Goal: Task Accomplishment & Management: Use online tool/utility

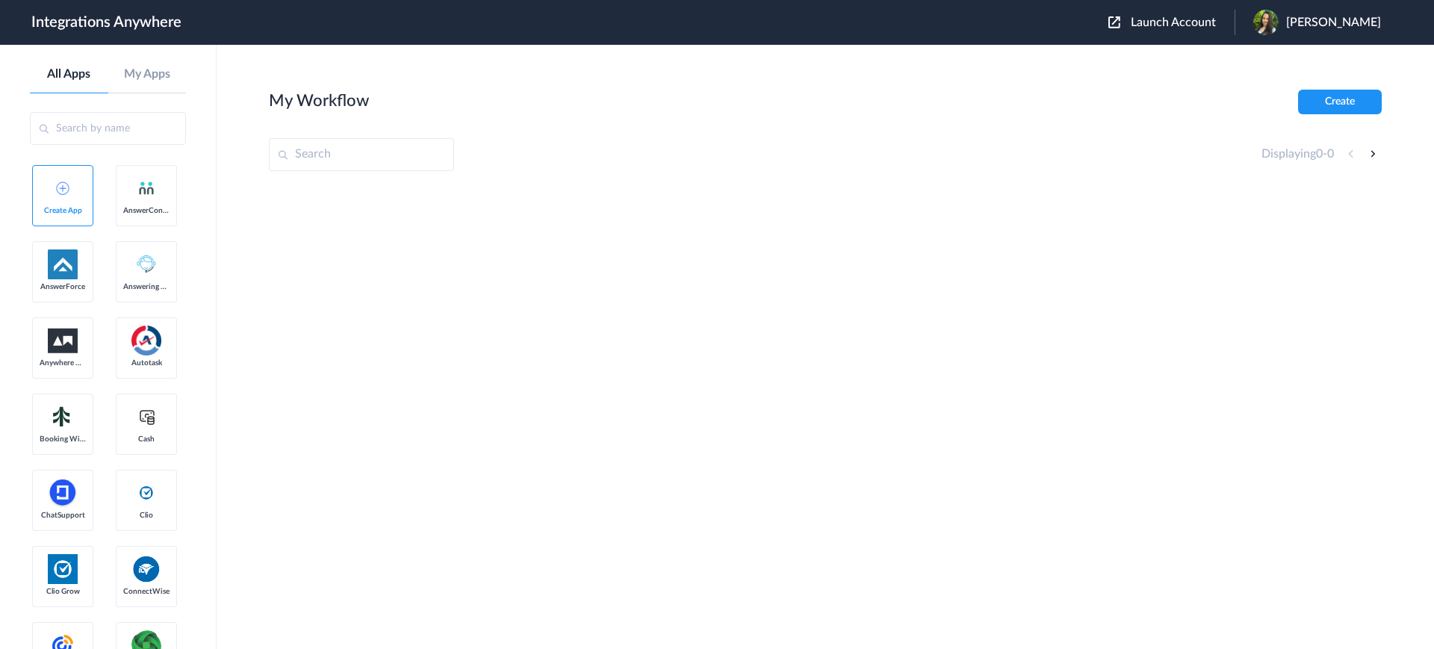
click at [1153, 19] on span "Launch Account" at bounding box center [1173, 22] width 85 height 12
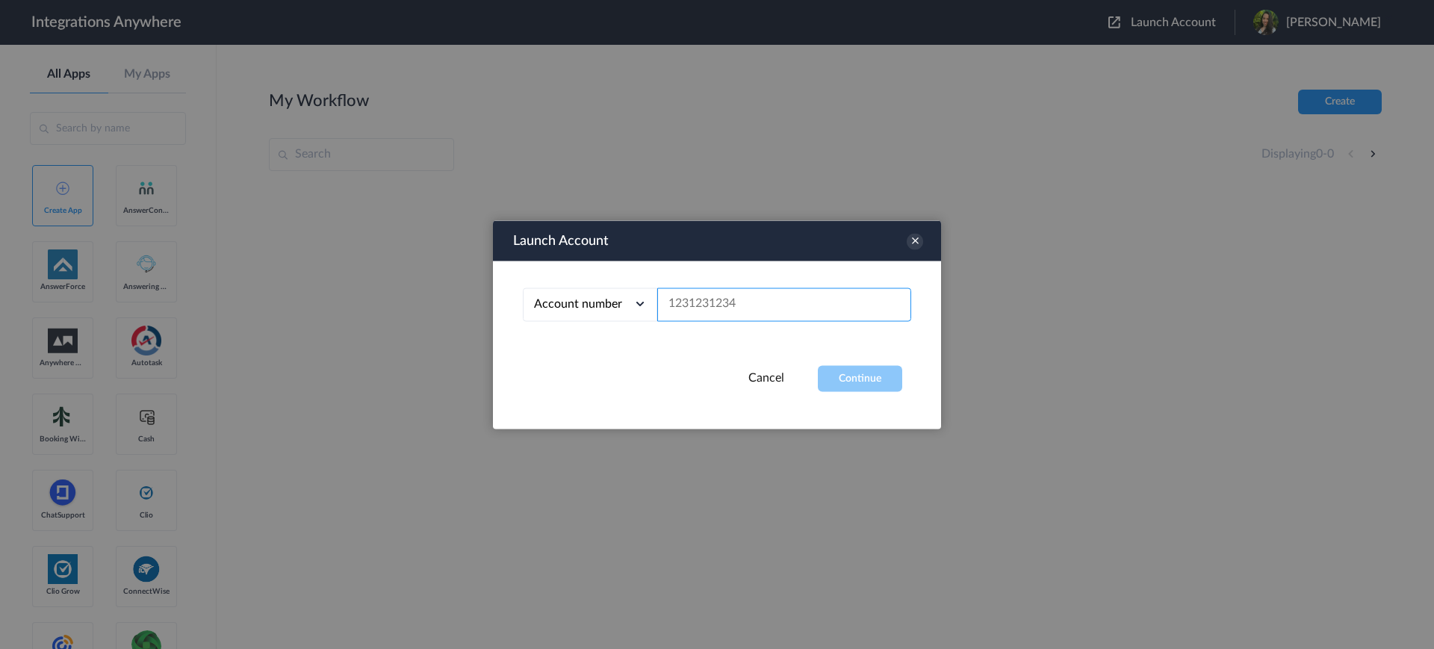
paste input "2134633359"
type input "2134633359"
click at [857, 387] on button "Continue" at bounding box center [860, 378] width 84 height 26
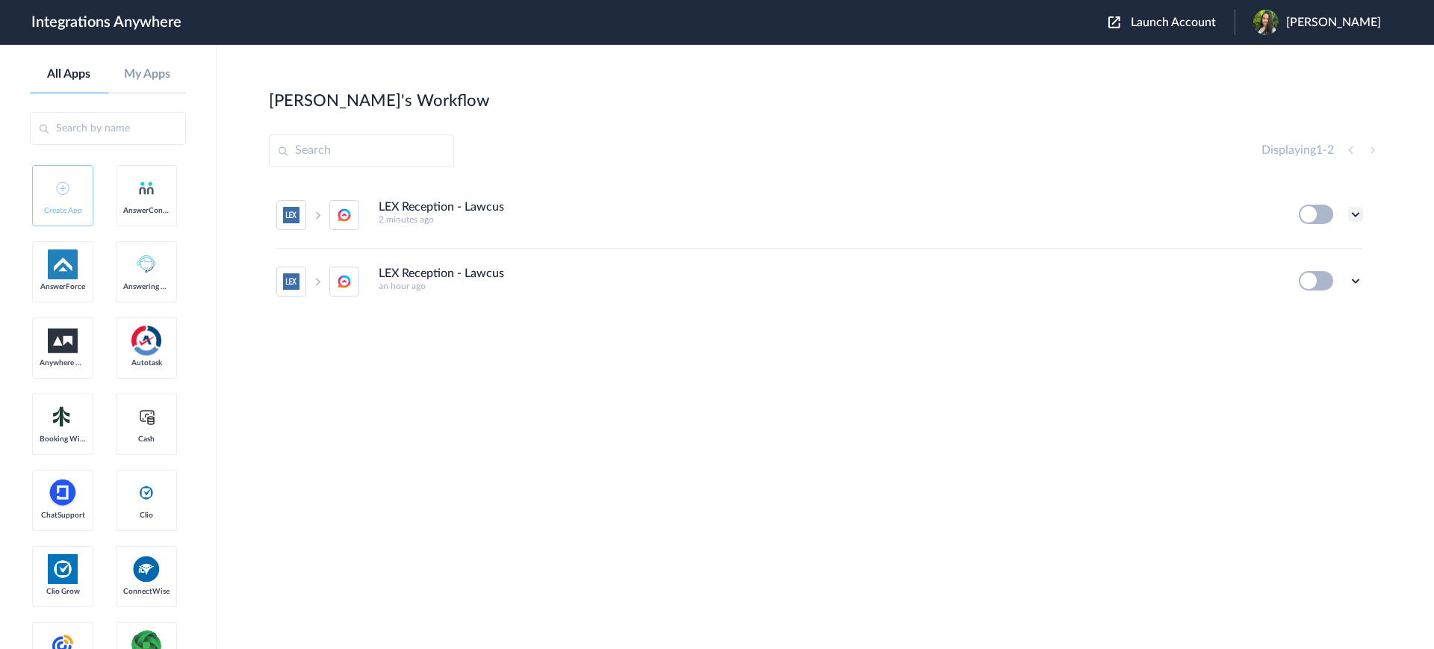
click at [1351, 214] on icon at bounding box center [1355, 214] width 15 height 15
click at [1311, 299] on span "Delete" at bounding box center [1309, 304] width 30 height 10
click at [1289, 305] on link "Are you sure?" at bounding box center [1303, 310] width 53 height 23
click at [1351, 214] on icon at bounding box center [1355, 214] width 15 height 15
click at [1300, 243] on link "Edit" at bounding box center [1295, 248] width 36 height 10
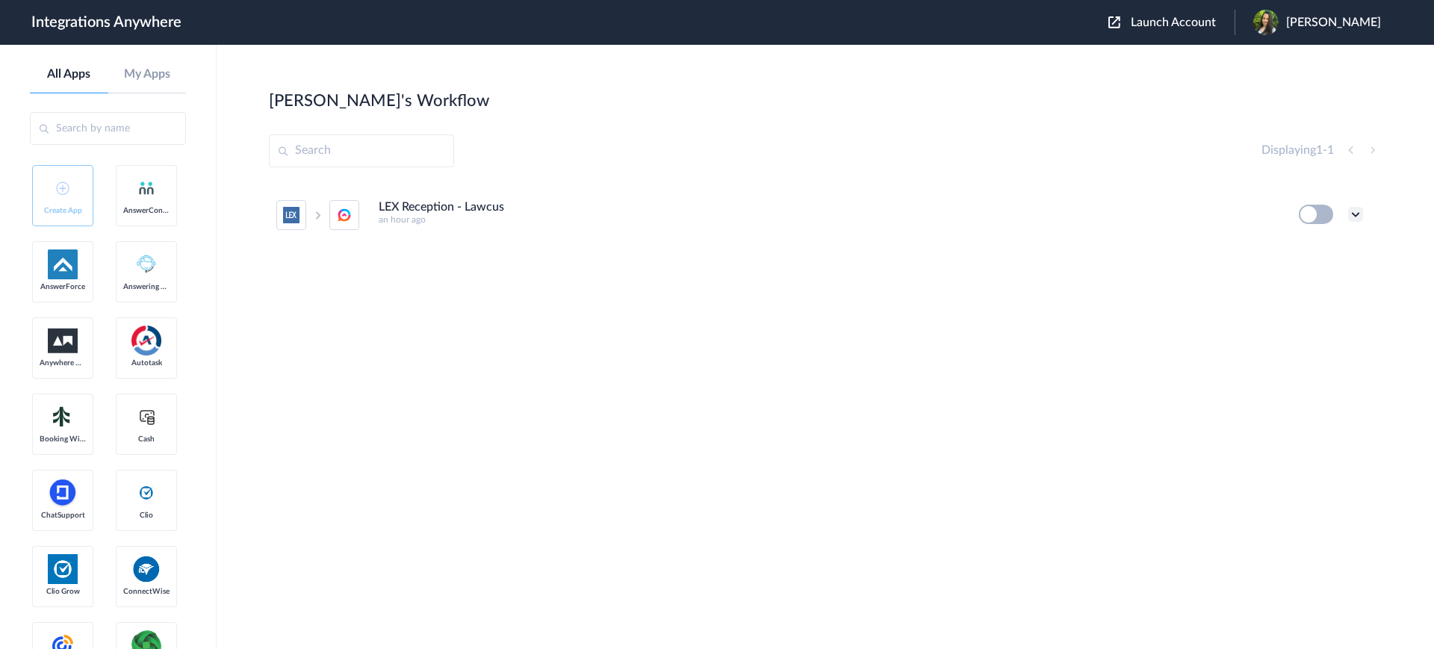
click at [1352, 213] on icon at bounding box center [1355, 214] width 15 height 15
click at [1326, 272] on link "Task history" at bounding box center [1313, 276] width 72 height 10
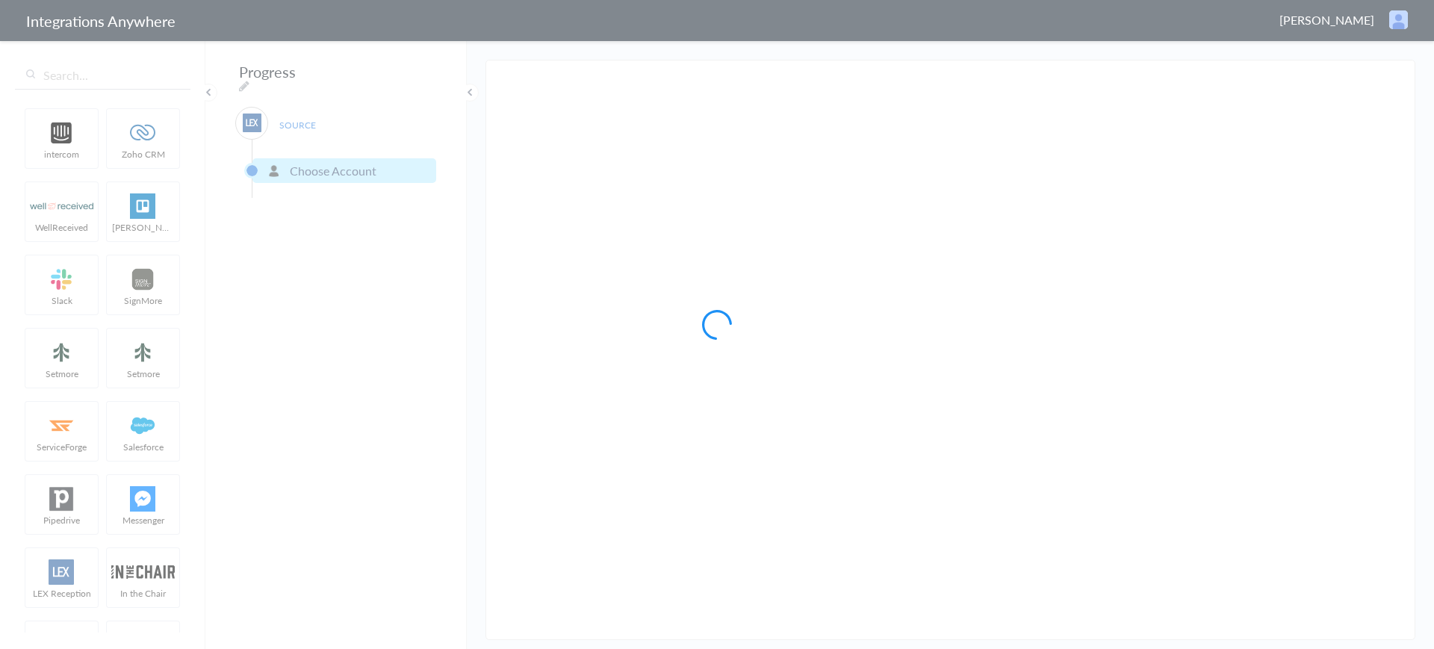
type input "LEX Reception - Lawcus"
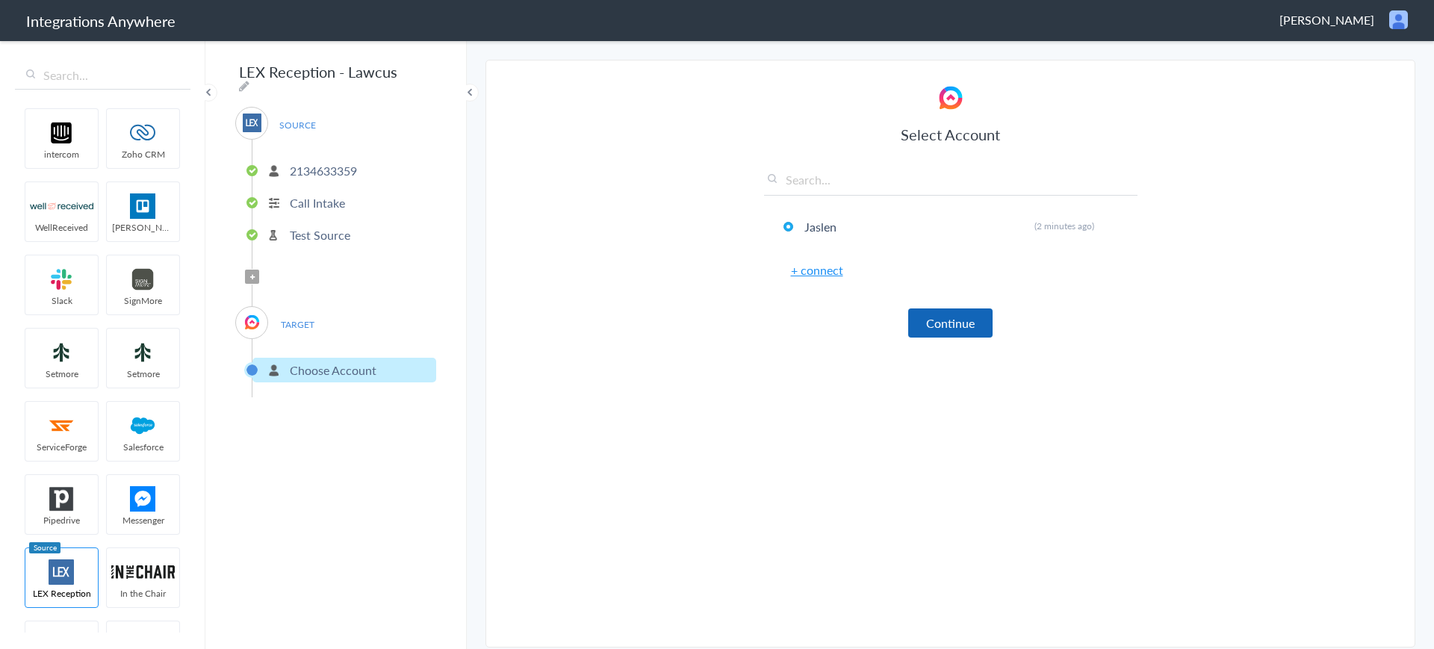
click at [969, 316] on button "Continue" at bounding box center [950, 322] width 84 height 29
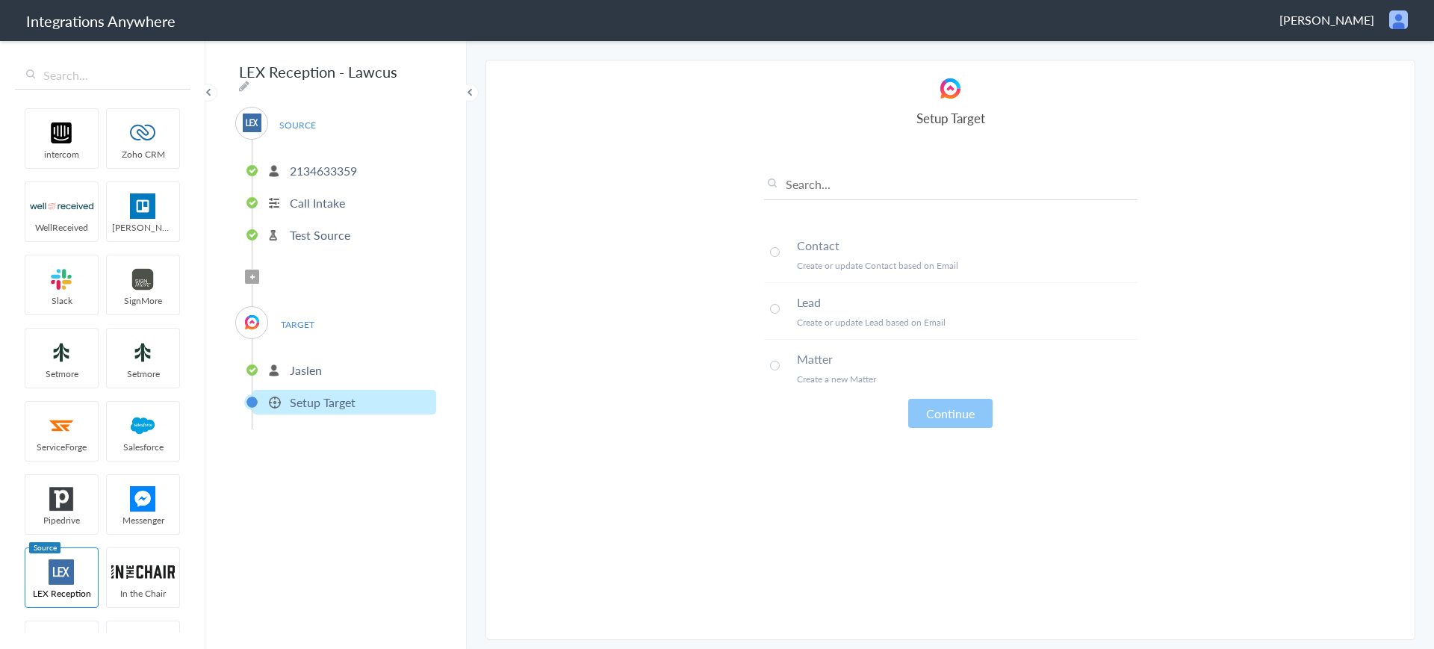
click at [775, 311] on span at bounding box center [775, 309] width 10 height 10
click at [968, 405] on button "Continue" at bounding box center [950, 413] width 84 height 29
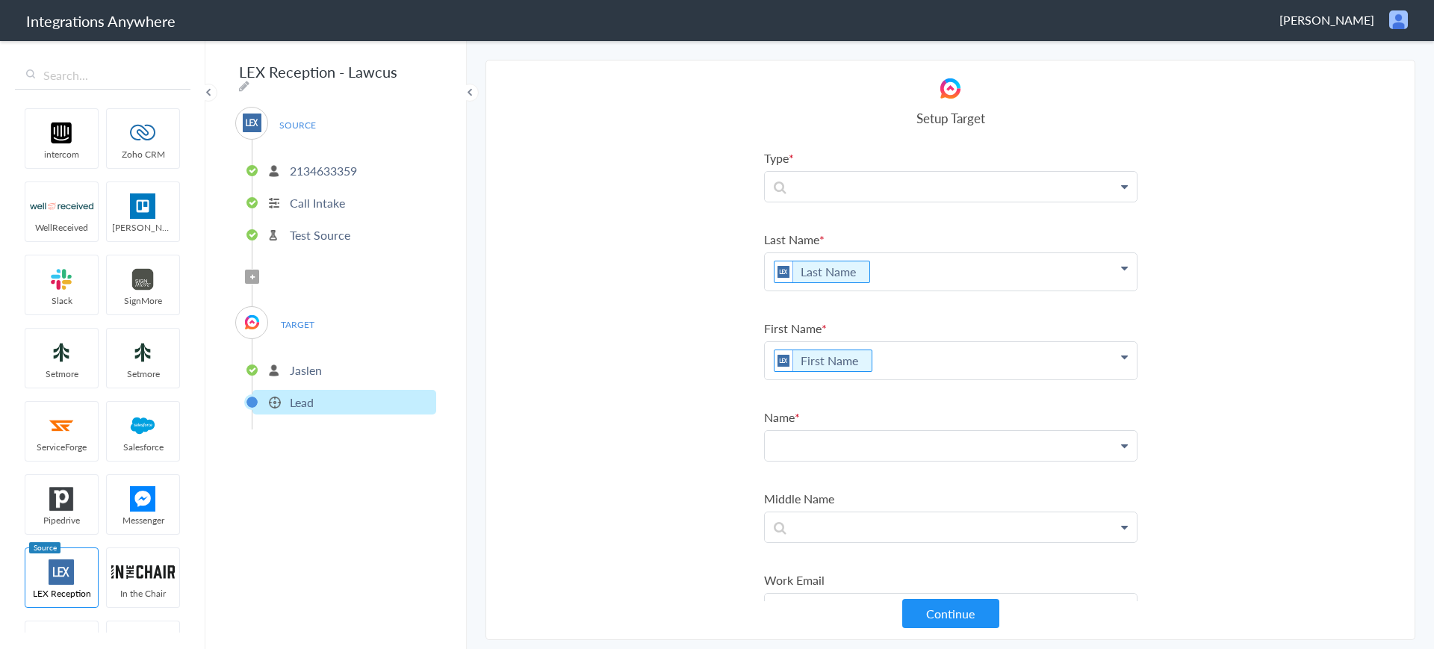
click at [919, 439] on p at bounding box center [951, 446] width 372 height 30
click at [1025, 187] on p at bounding box center [951, 187] width 372 height 30
click at [814, 261] on link "Person" at bounding box center [951, 262] width 372 height 32
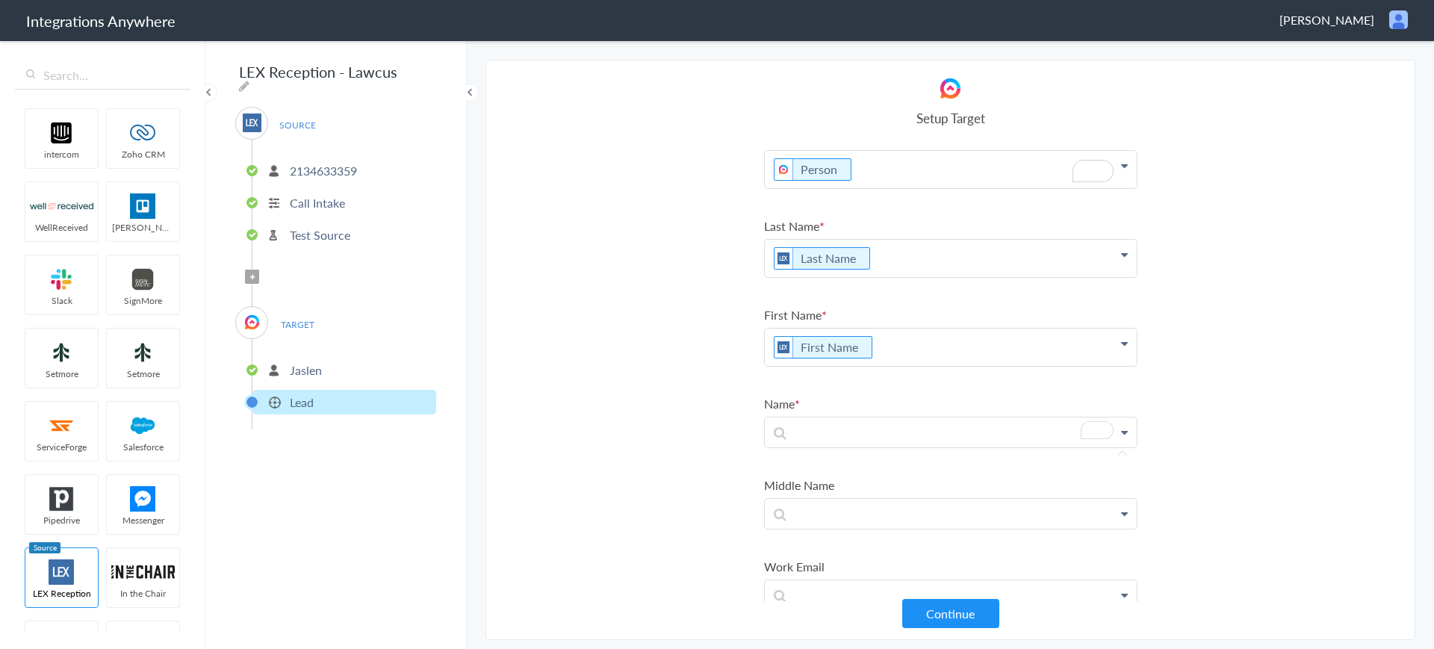
scroll to position [70, 0]
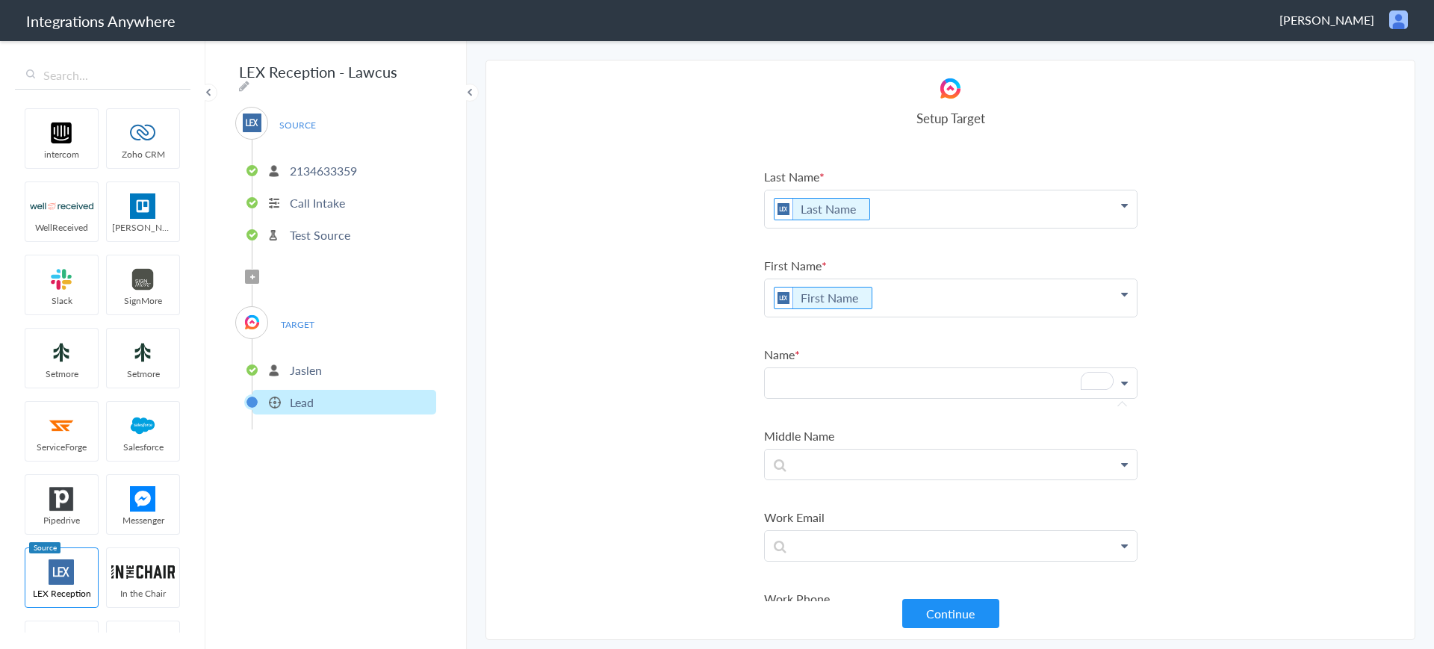
click at [933, 373] on p "To enrich screen reader interactions, please activate Accessibility in Grammarl…" at bounding box center [951, 383] width 372 height 30
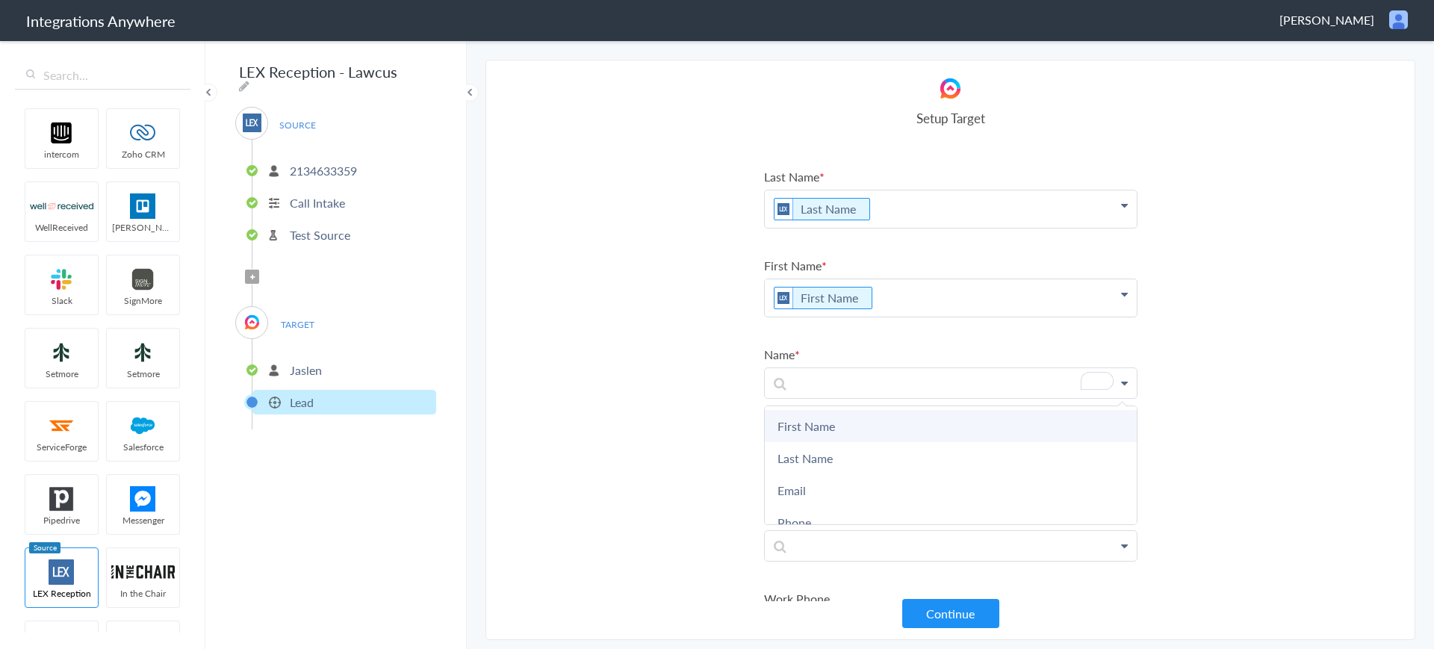
click at [808, 429] on link "First Name" at bounding box center [951, 426] width 372 height 32
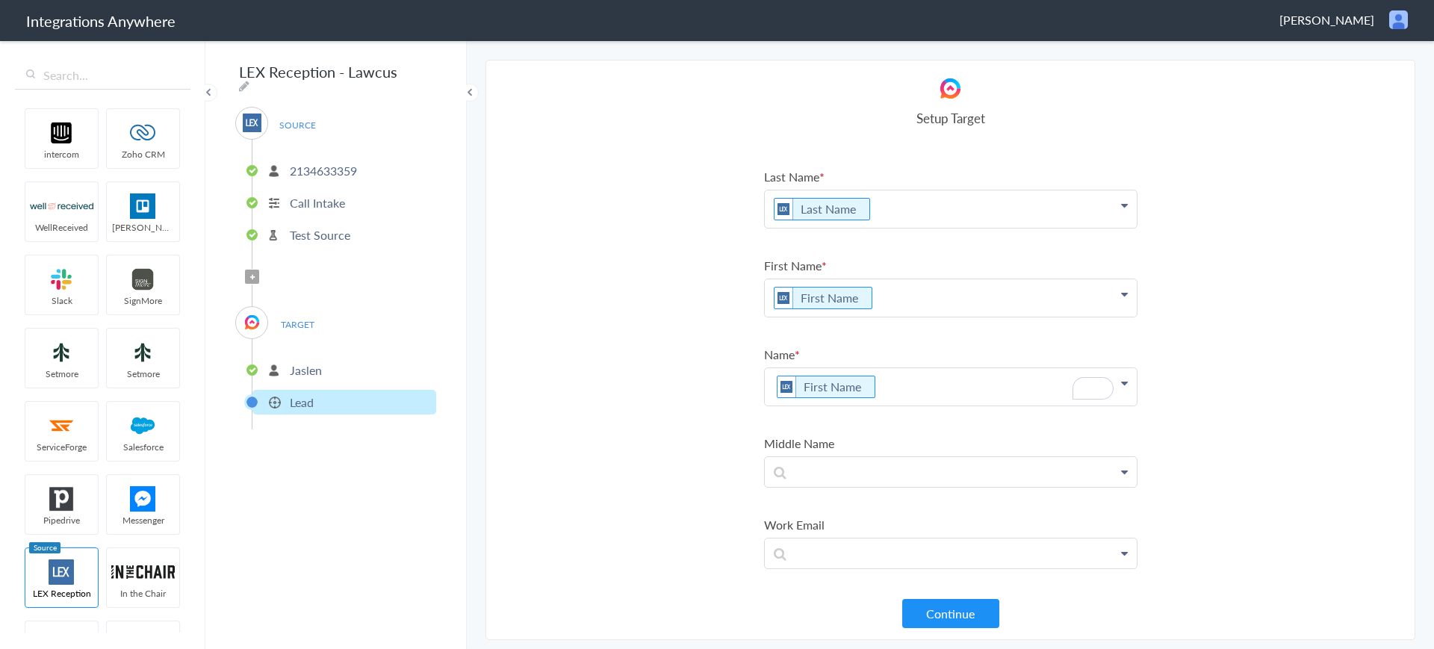
click at [924, 382] on p "First Name" at bounding box center [951, 386] width 372 height 37
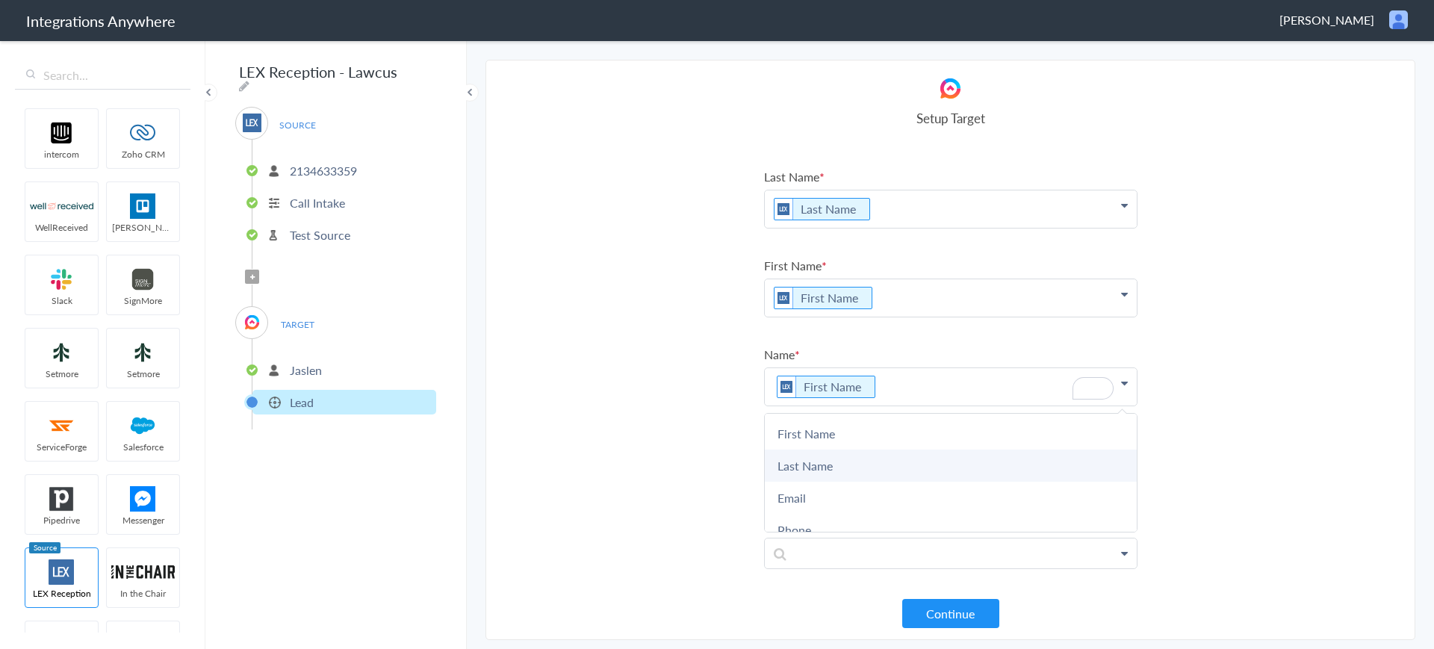
click at [828, 466] on link "Last Name" at bounding box center [951, 466] width 372 height 32
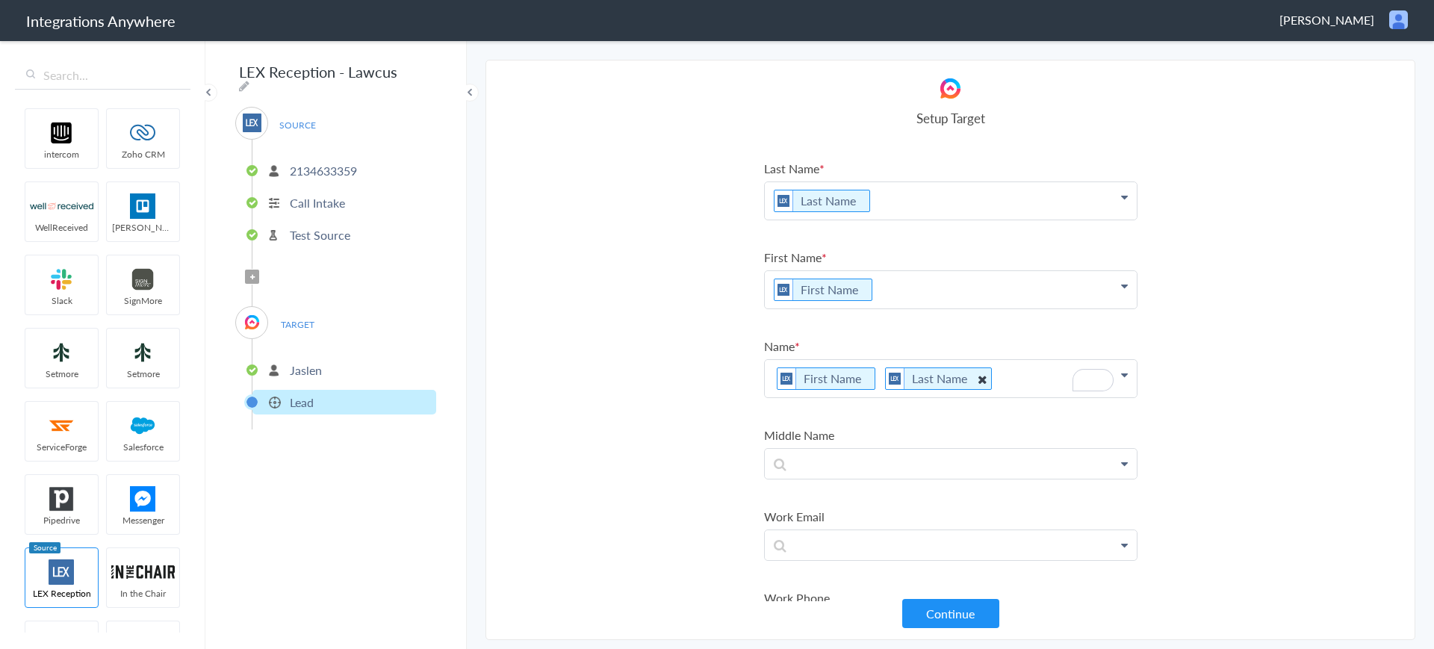
scroll to position [81, 0]
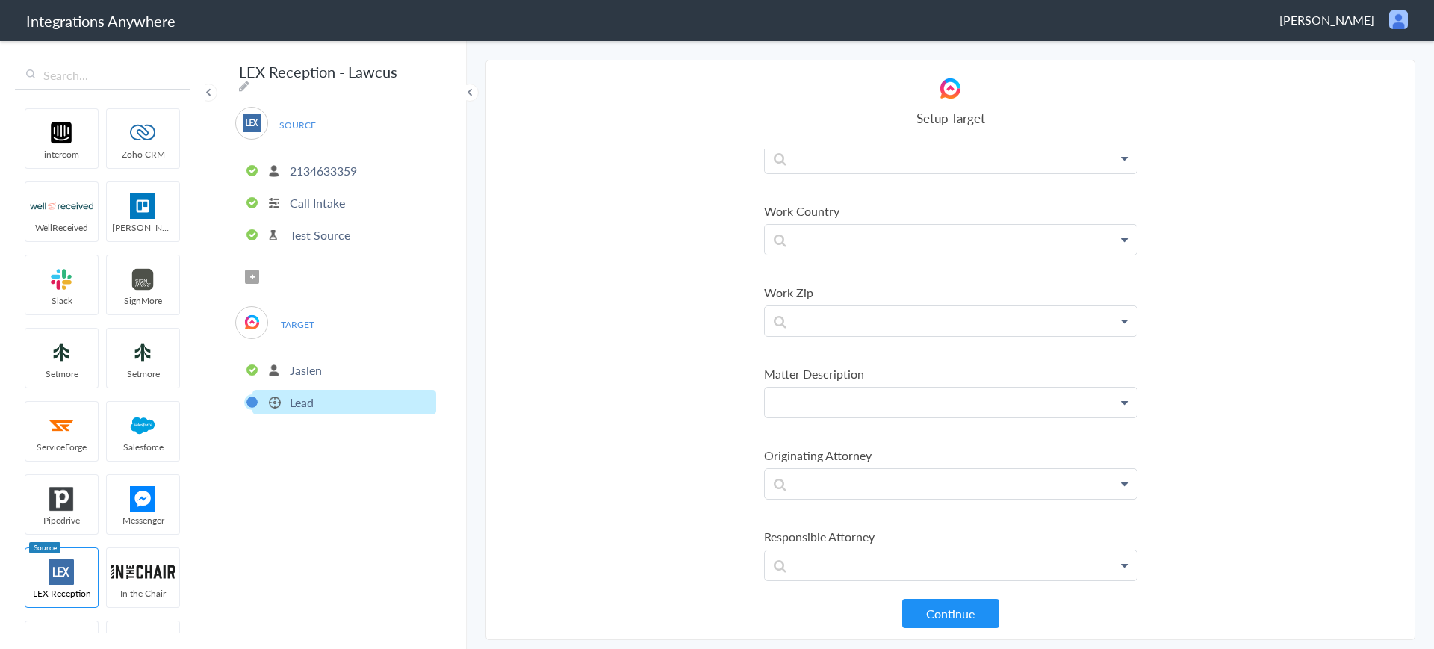
click at [948, 405] on p at bounding box center [951, 403] width 372 height 30
click at [859, 450] on link "Brief Description" at bounding box center [951, 445] width 372 height 32
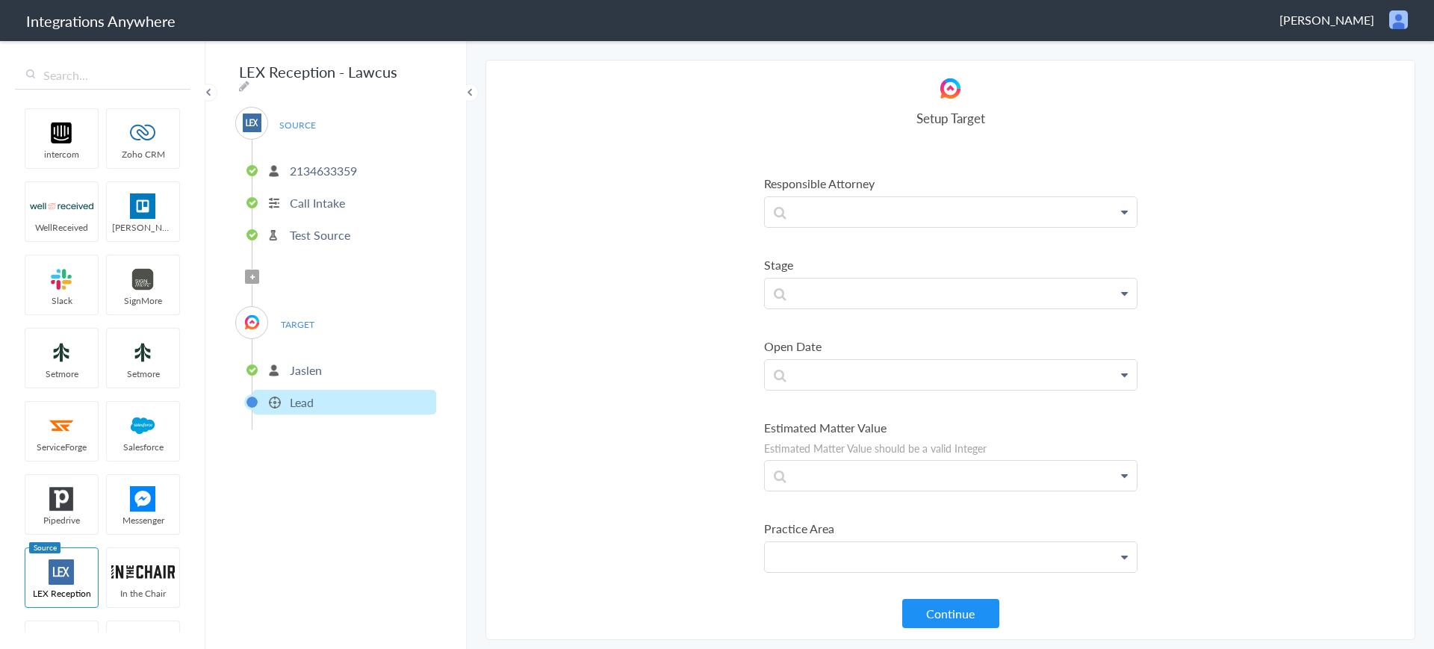
click at [866, 555] on p at bounding box center [951, 557] width 372 height 30
drag, startPoint x: 832, startPoint y: 515, endPoint x: 832, endPoint y: 505, distance: 9.7
click at [806, 561] on p "cse" at bounding box center [951, 557] width 372 height 30
click at [896, 562] on p "cas" at bounding box center [951, 557] width 372 height 30
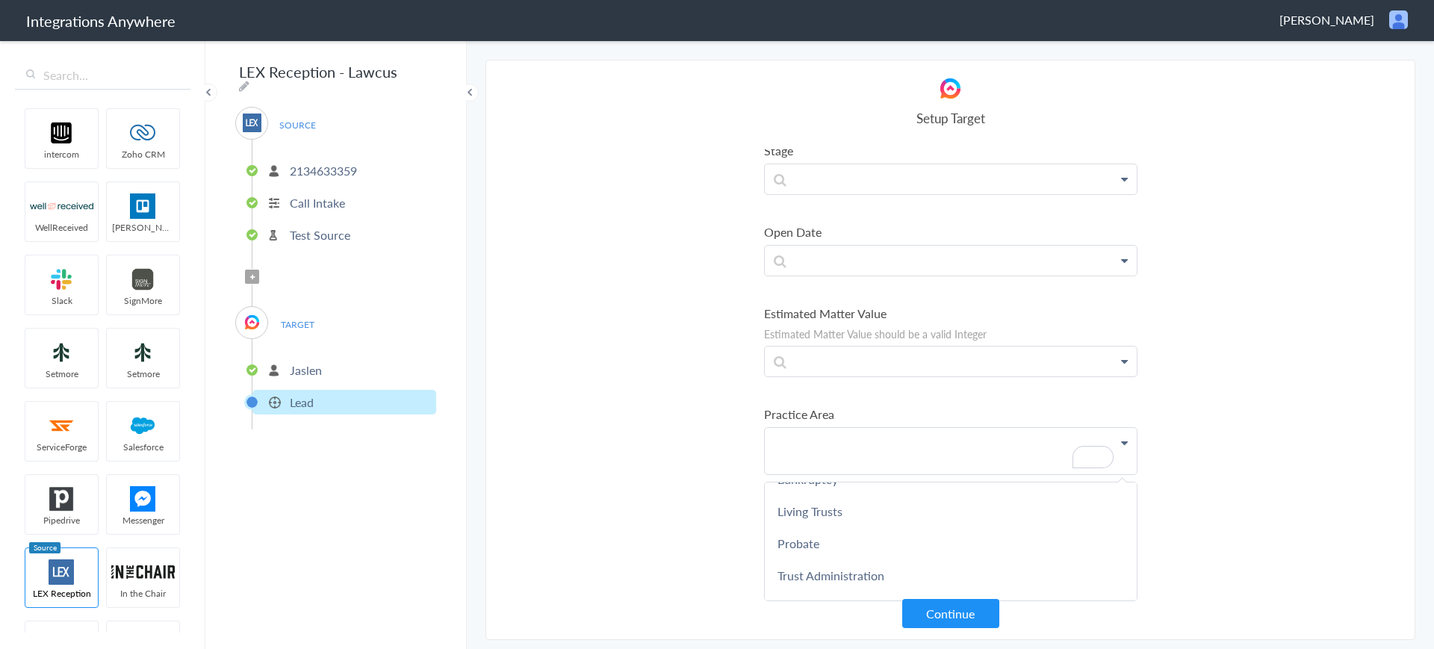
click at [630, 515] on section "Select Account 2134633359 Rename Delete (an hour ago) + connect Continue Setup …" at bounding box center [950, 350] width 930 height 580
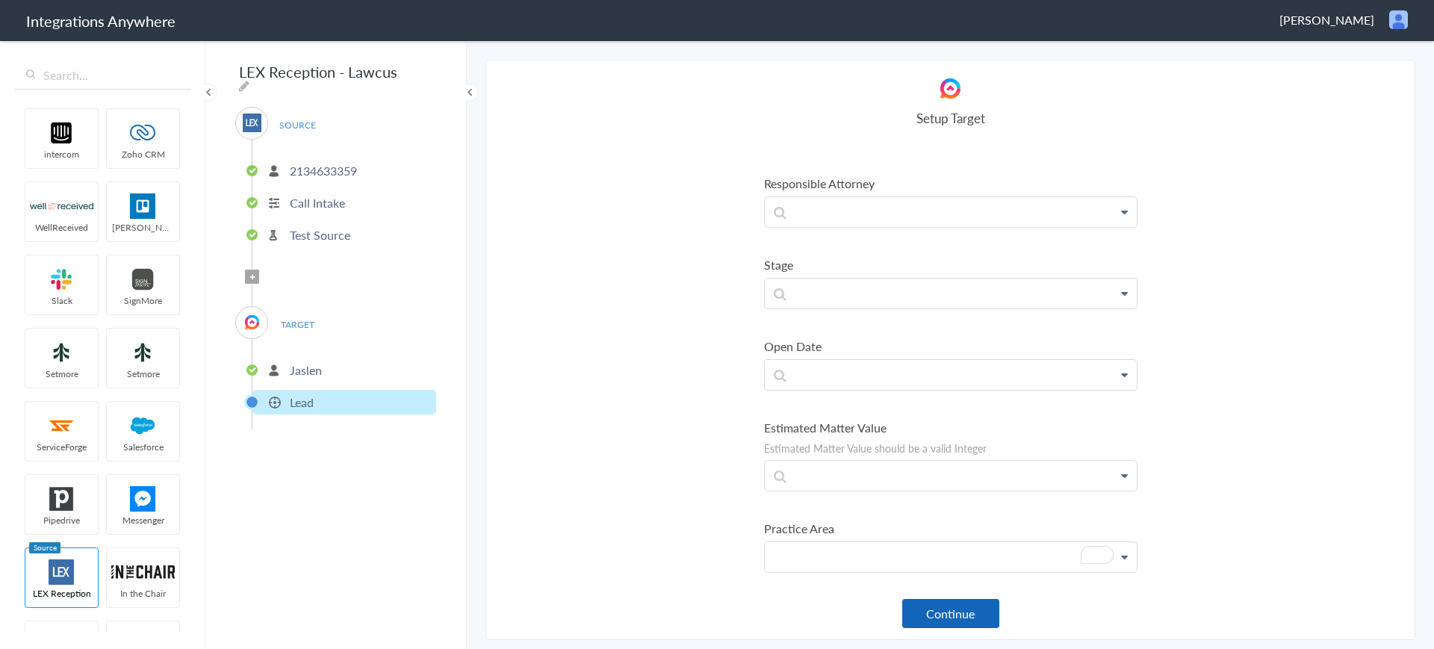
click at [964, 614] on button "Continue" at bounding box center [950, 613] width 97 height 29
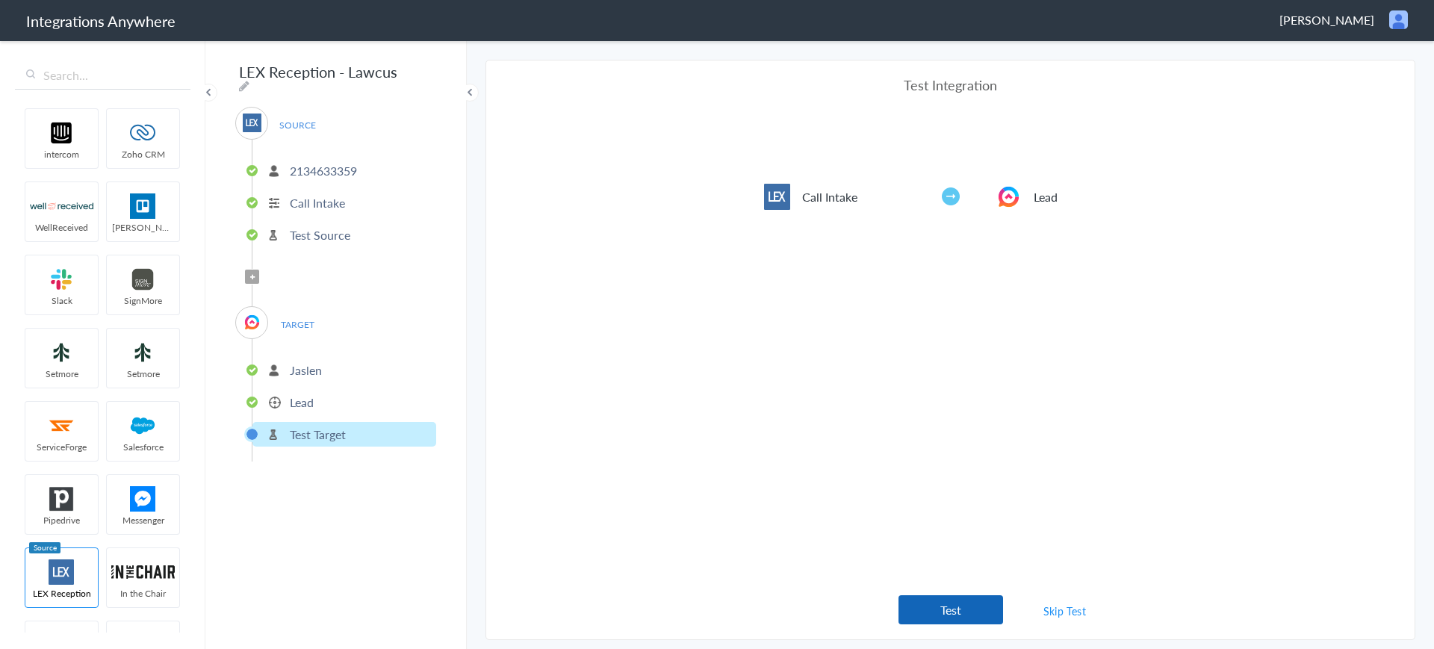
click at [939, 618] on button "Test" at bounding box center [950, 609] width 105 height 29
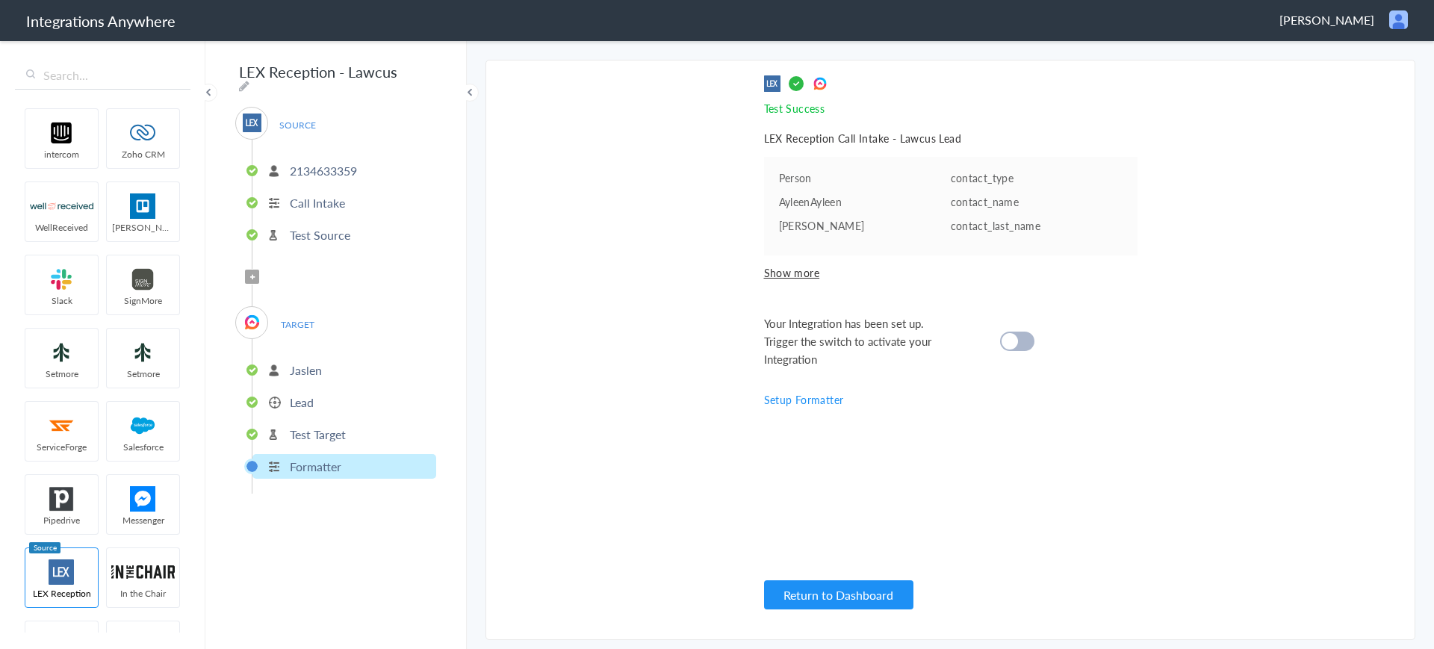
click at [777, 272] on span "Show more" at bounding box center [950, 272] width 373 height 15
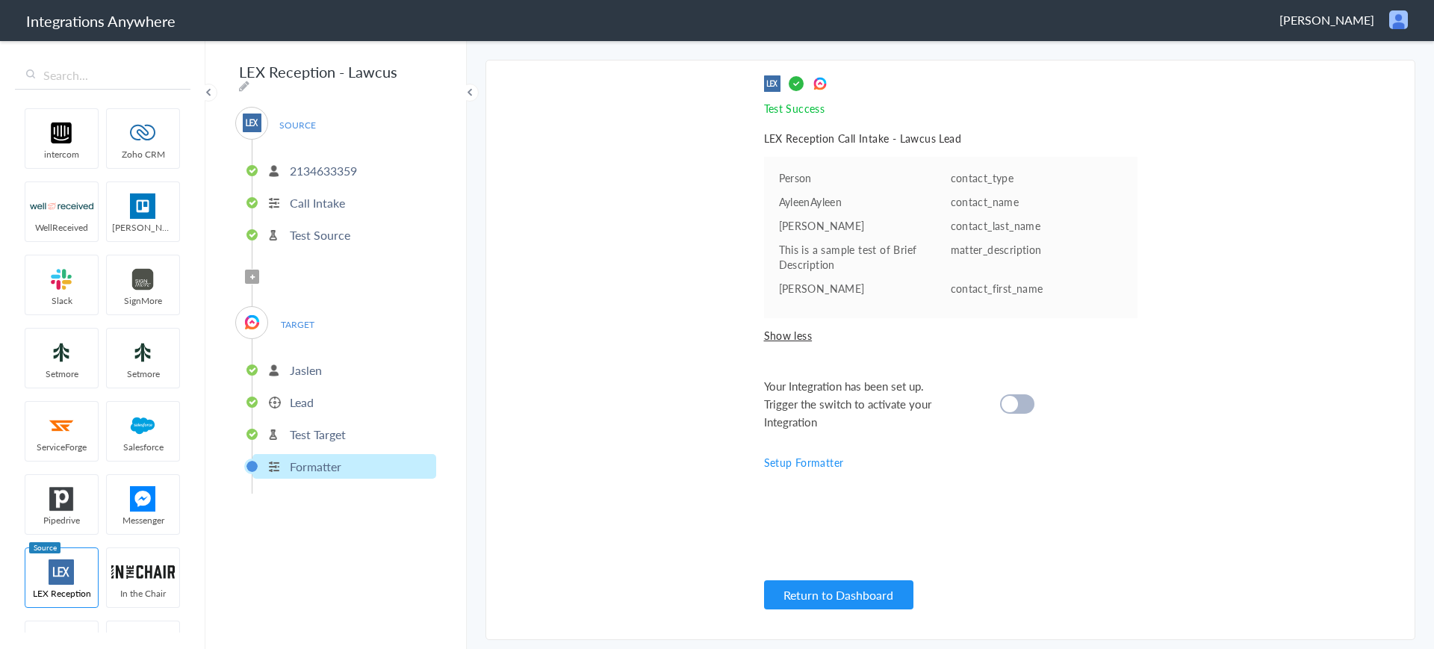
click at [1008, 402] on cite at bounding box center [1009, 404] width 16 height 16
click at [305, 406] on li "Lead" at bounding box center [344, 402] width 184 height 25
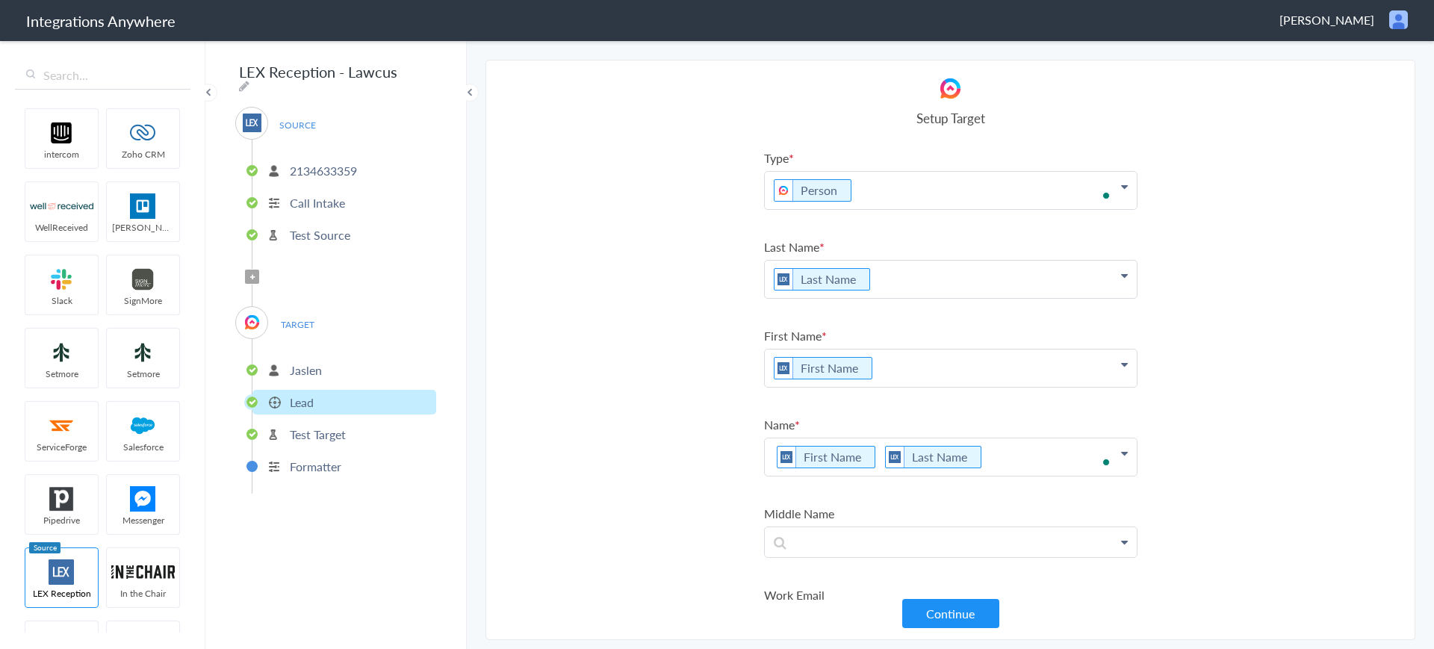
scroll to position [1588, 0]
click at [308, 432] on p "Test Target" at bounding box center [318, 434] width 56 height 17
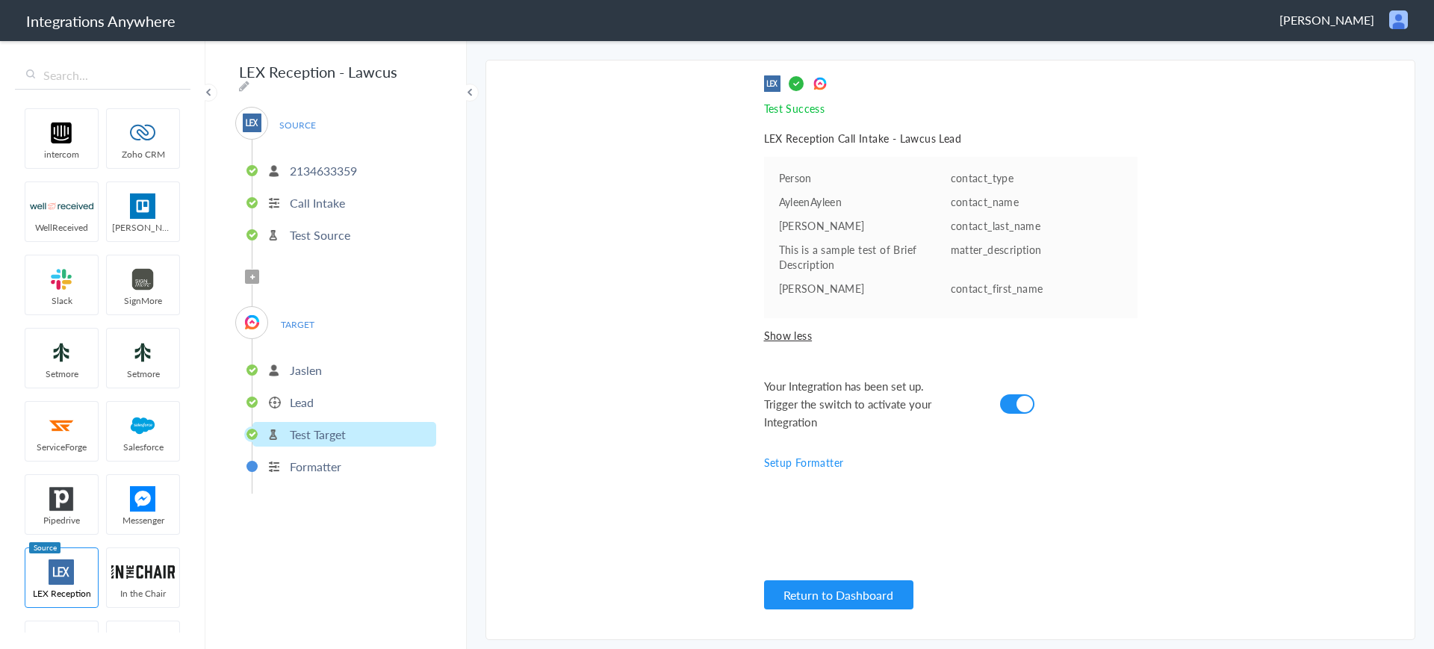
click at [309, 402] on p "Lead" at bounding box center [302, 402] width 24 height 17
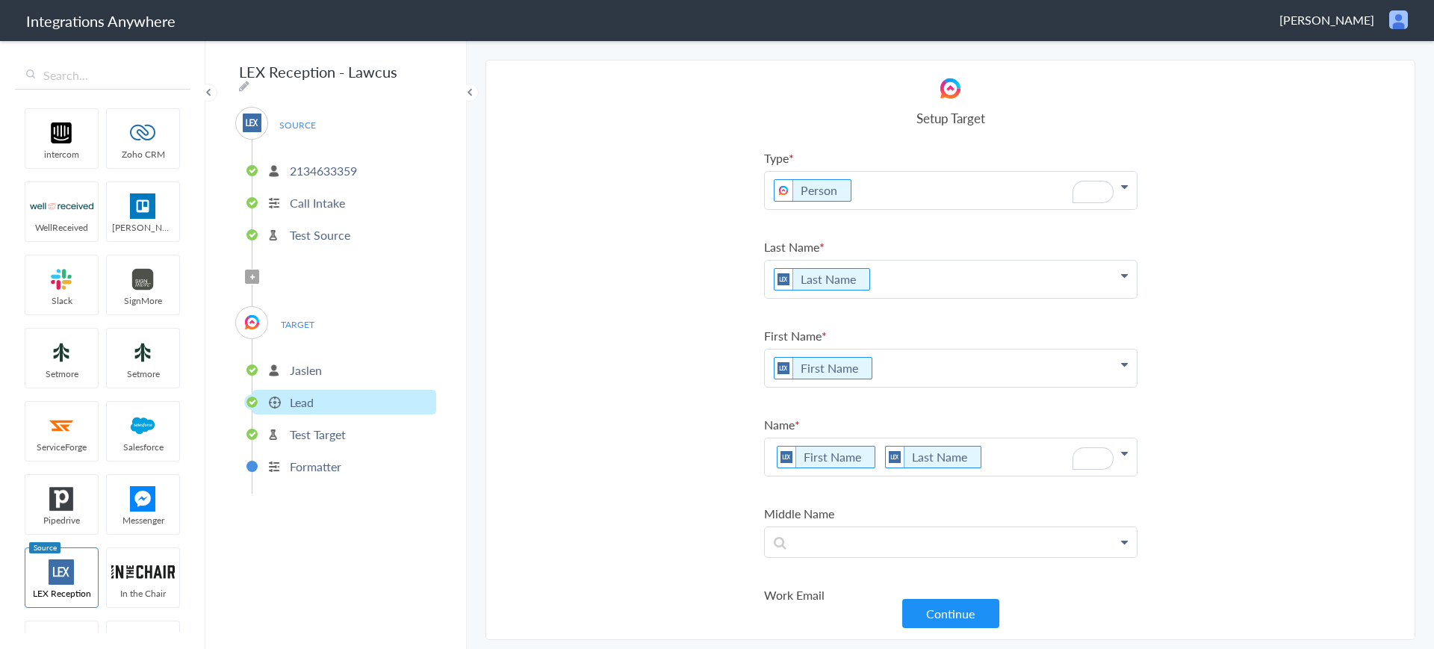
click at [796, 423] on label "Name" at bounding box center [950, 424] width 373 height 17
drag, startPoint x: 801, startPoint y: 422, endPoint x: 736, endPoint y: 422, distance: 65.7
click at [736, 422] on section "Select Account 2134633359 Rename Delete (an hour ago) + connect Continue Setup …" at bounding box center [950, 350] width 930 height 580
click at [988, 459] on p "First Name Last Name" at bounding box center [951, 456] width 372 height 37
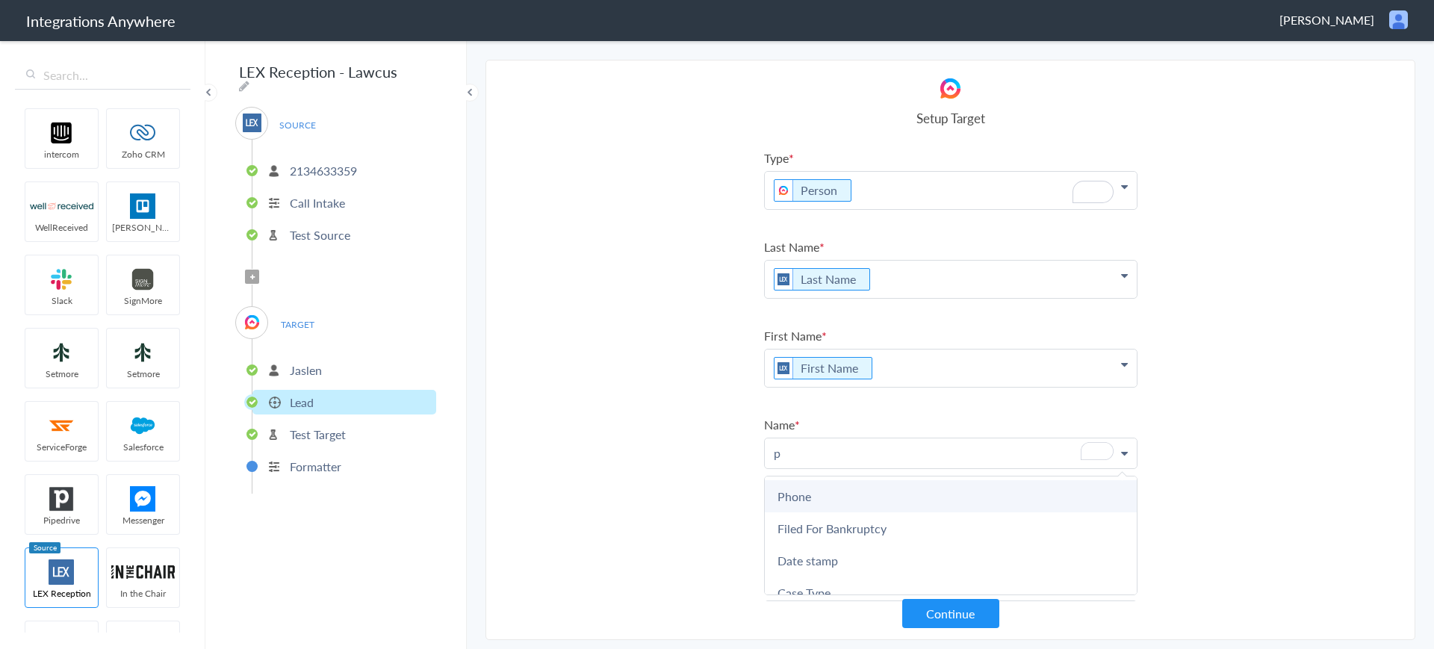
click at [812, 498] on link "Phone" at bounding box center [951, 496] width 372 height 32
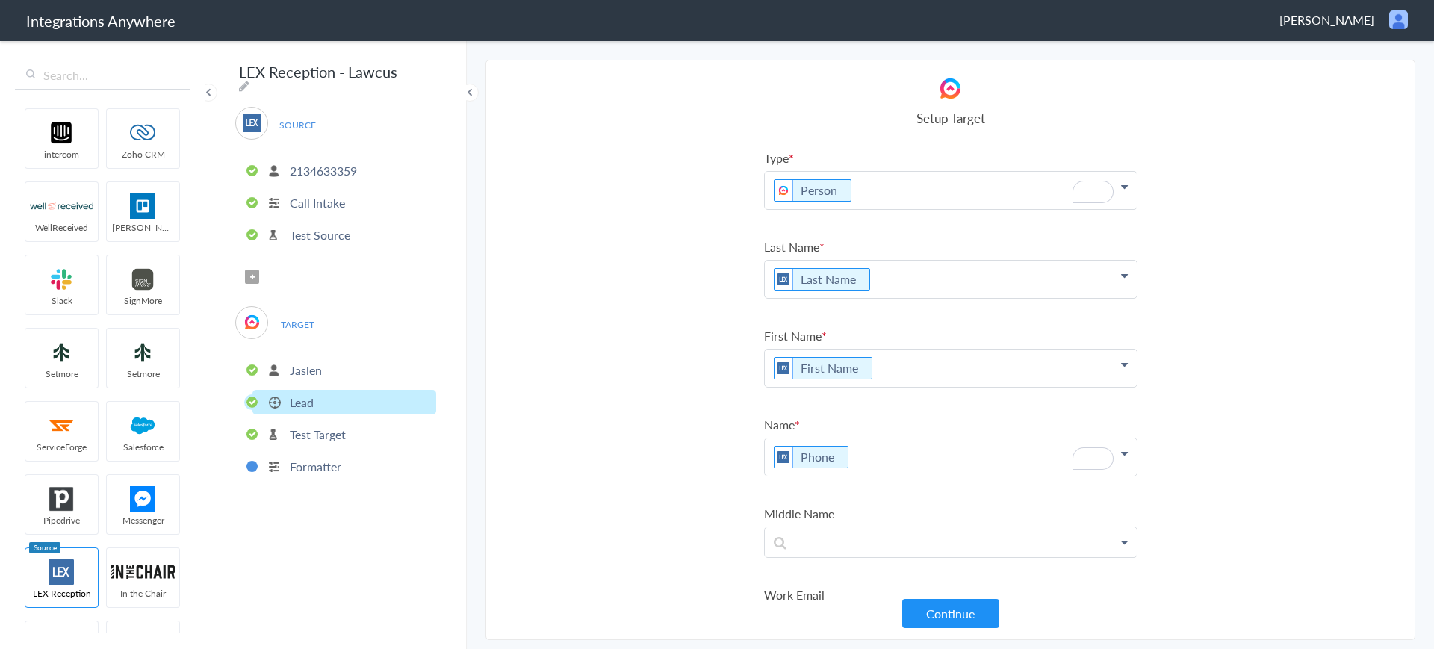
click at [888, 454] on p "Phone" at bounding box center [951, 456] width 372 height 37
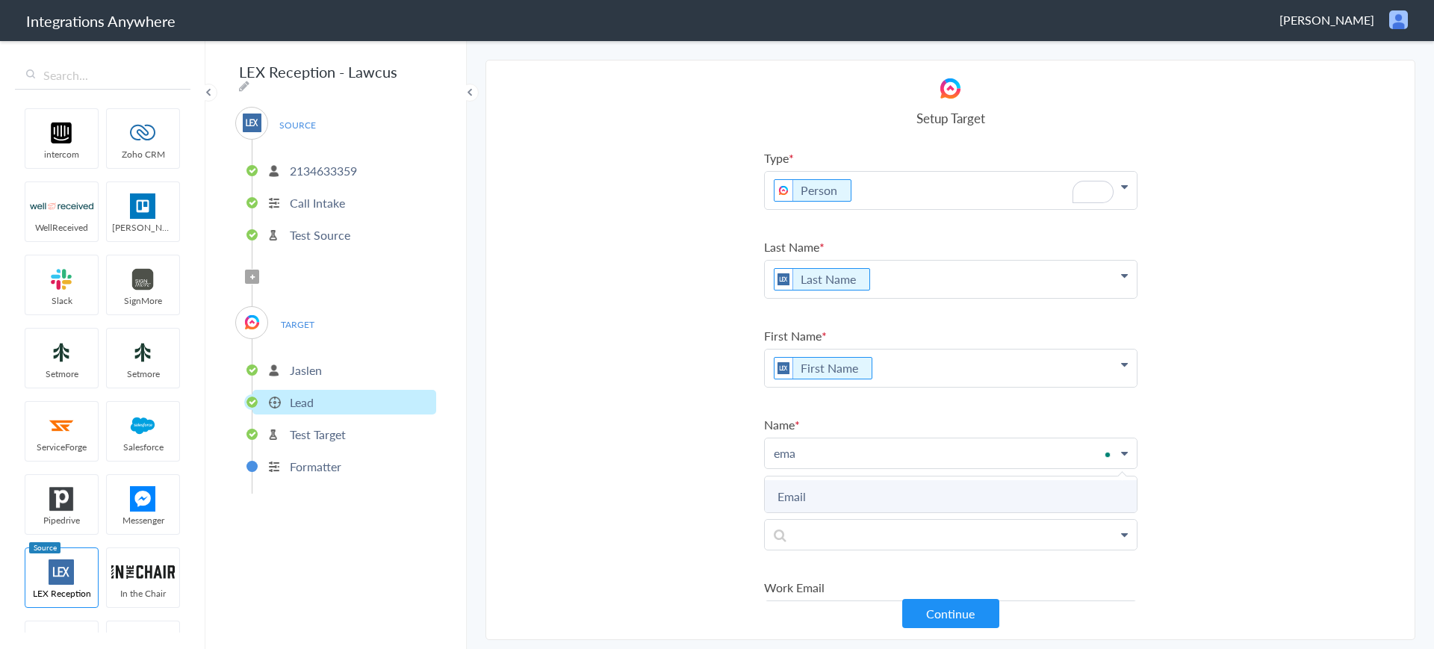
click at [836, 500] on link "Email" at bounding box center [951, 496] width 372 height 32
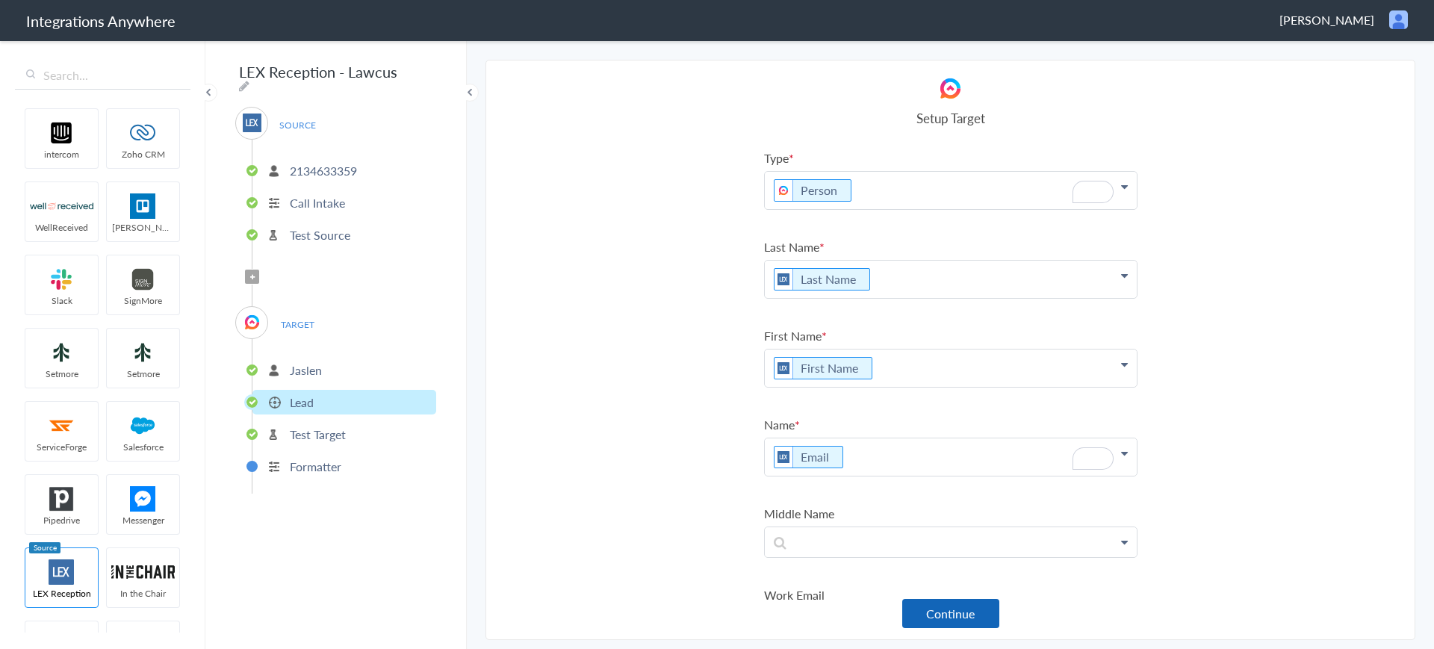
click at [957, 618] on button "Continue" at bounding box center [950, 613] width 97 height 29
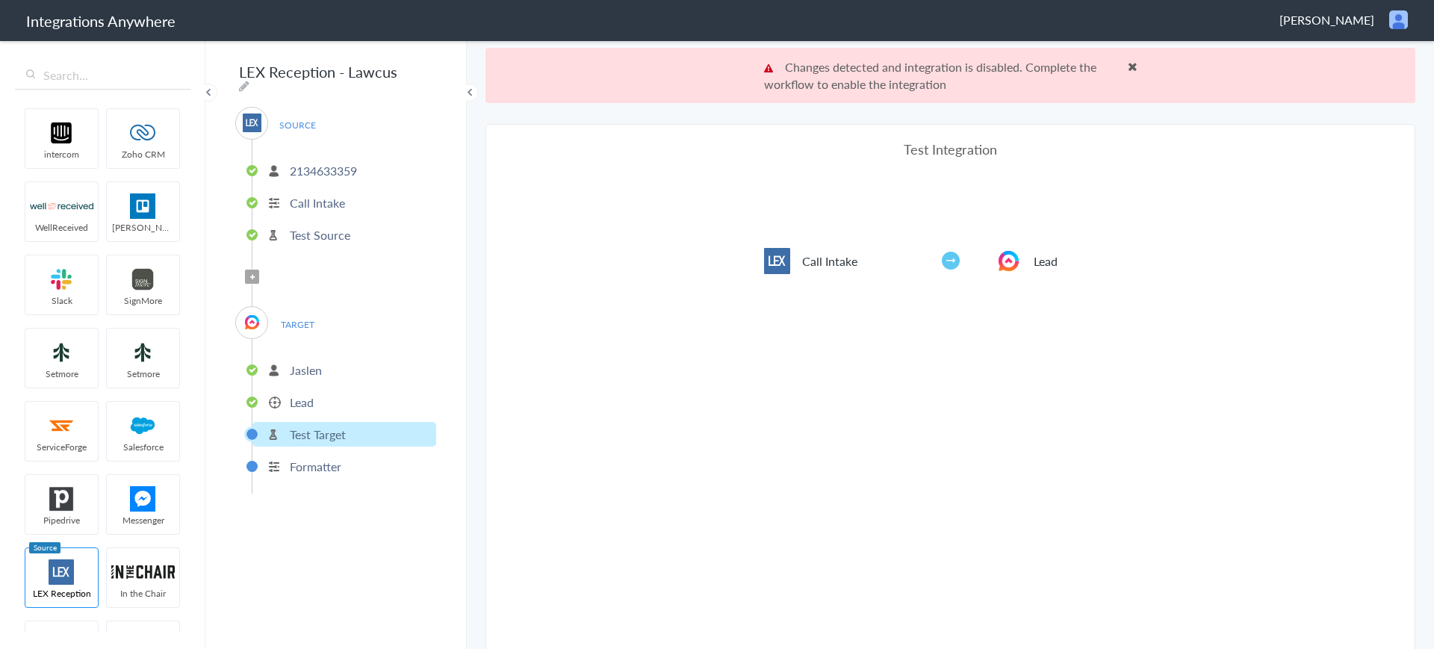
click at [1128, 66] on span at bounding box center [1133, 66] width 10 height 12
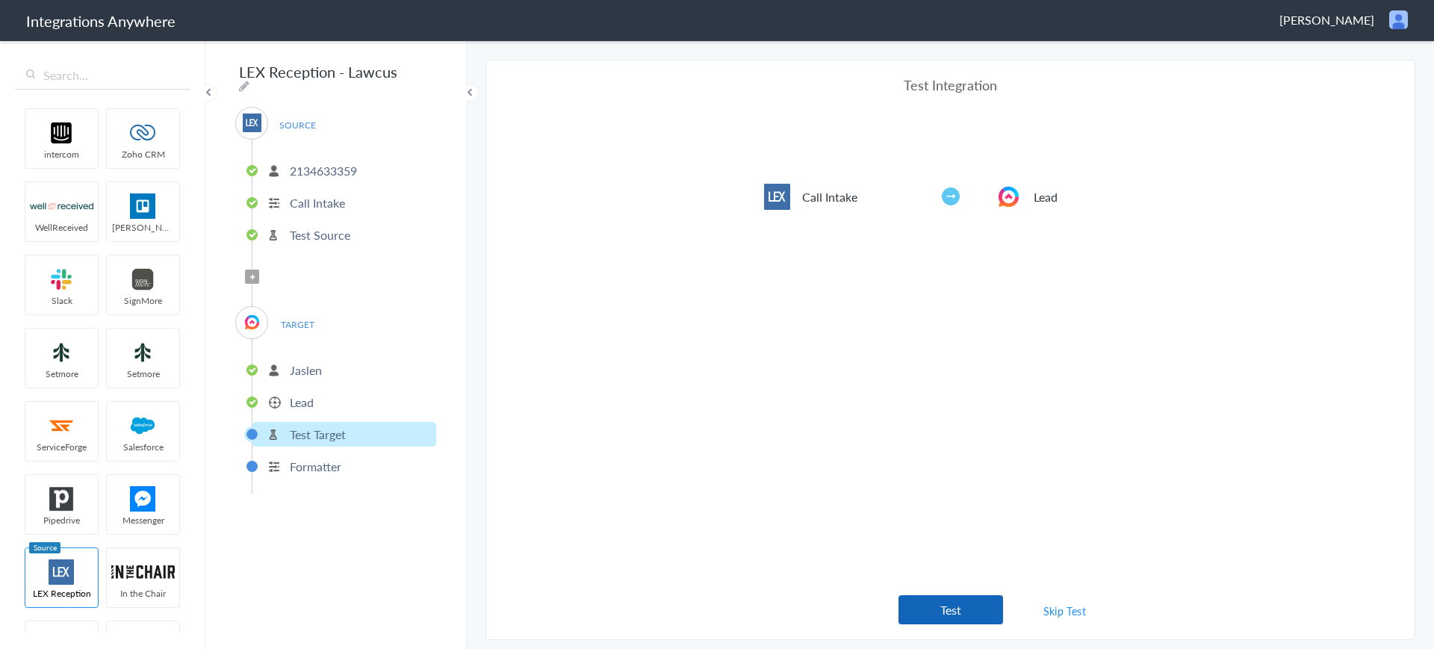
click at [916, 614] on button "Test" at bounding box center [950, 609] width 105 height 29
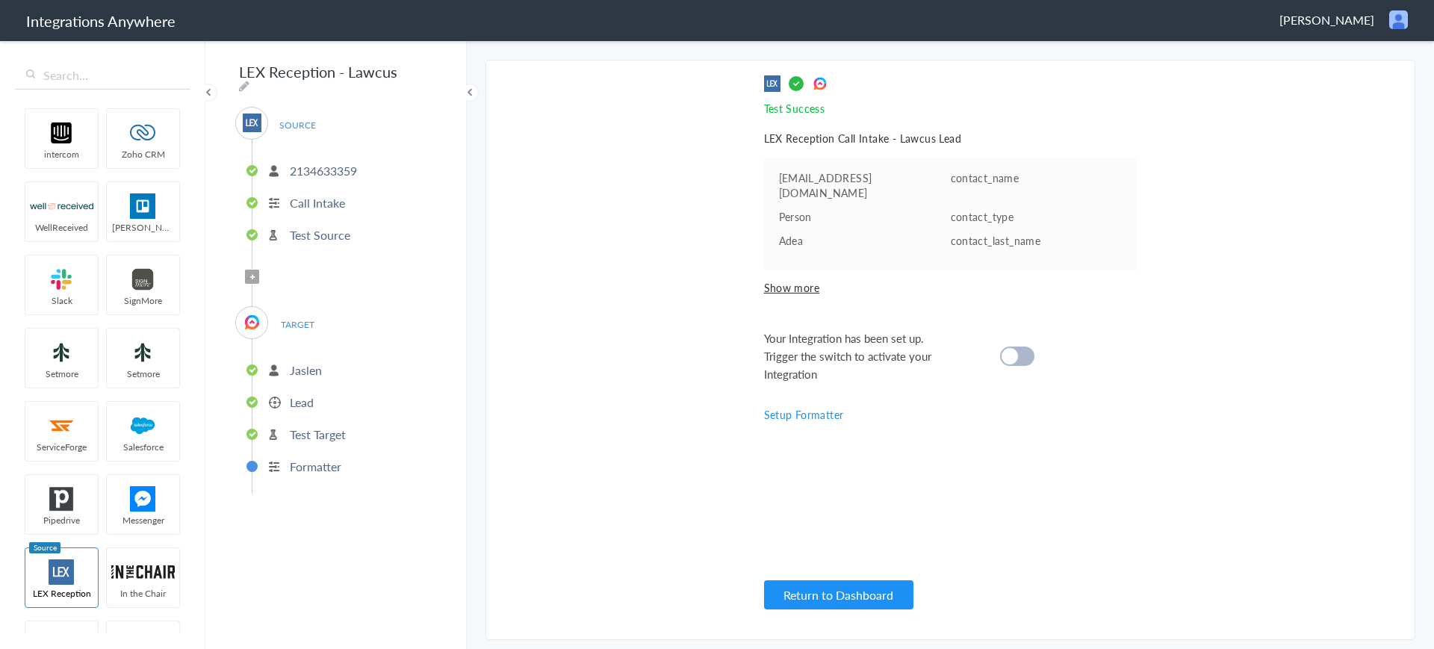
click at [797, 280] on span "Show more" at bounding box center [950, 287] width 373 height 15
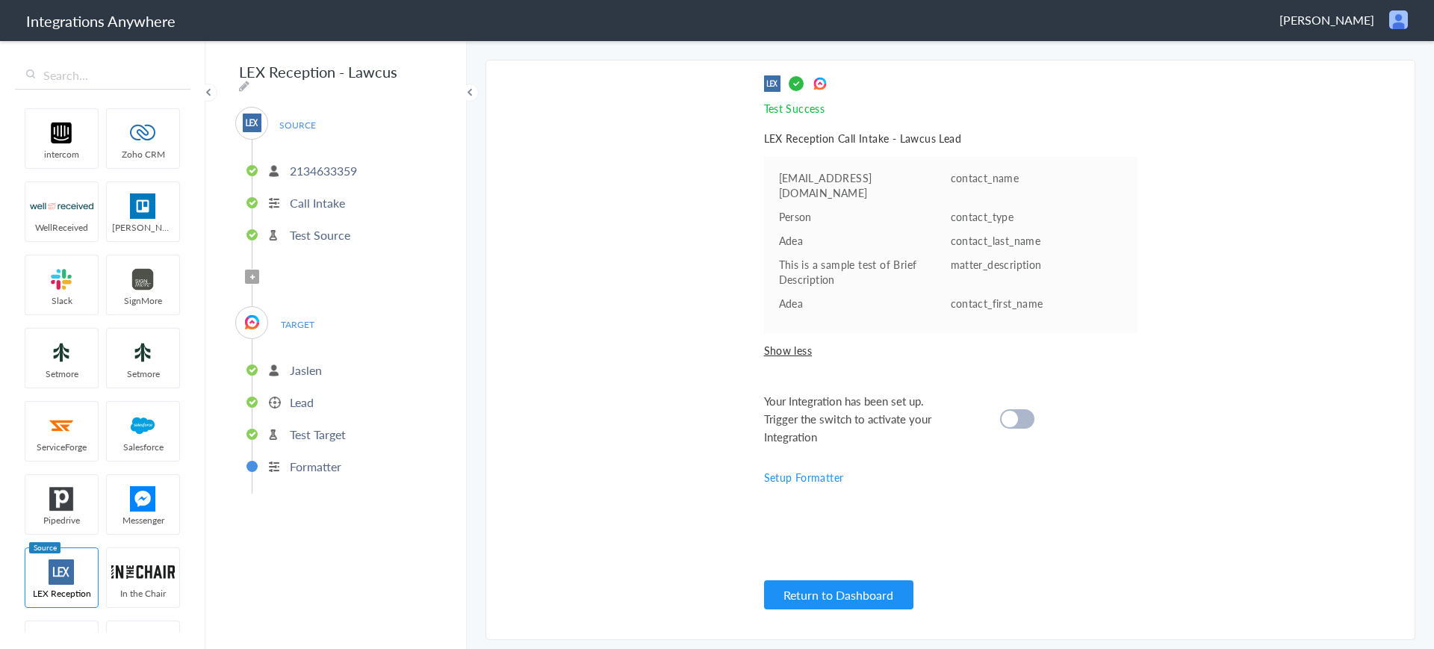
click at [1004, 411] on cite at bounding box center [1009, 419] width 16 height 16
click at [303, 396] on p "Lead" at bounding box center [302, 402] width 24 height 17
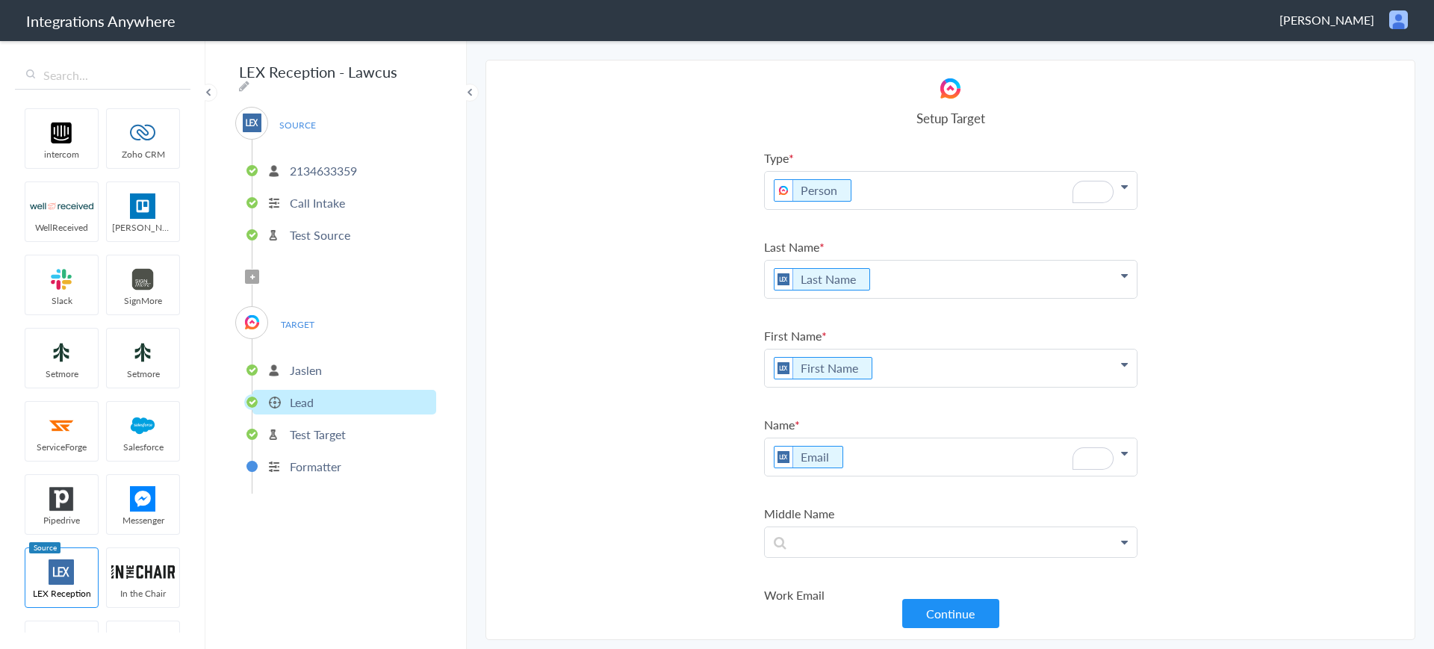
click at [911, 454] on p "Email" at bounding box center [951, 456] width 372 height 37
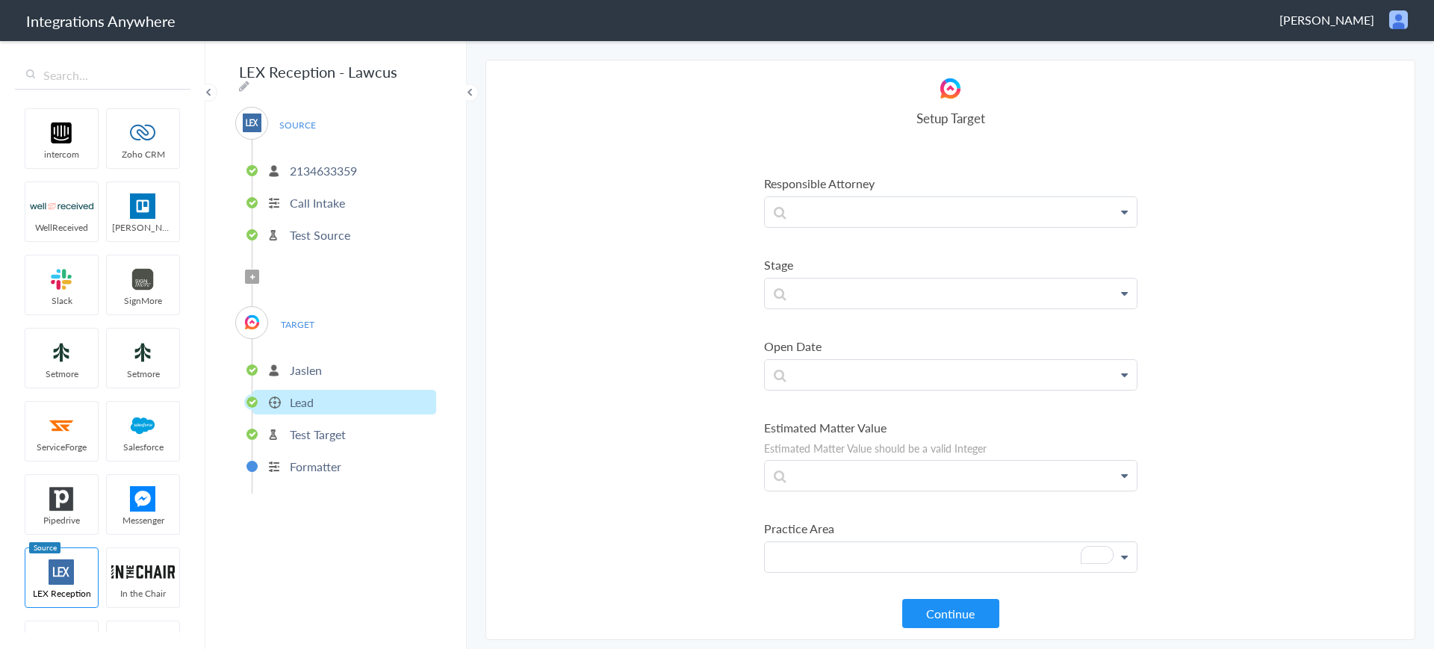
scroll to position [1573, 0]
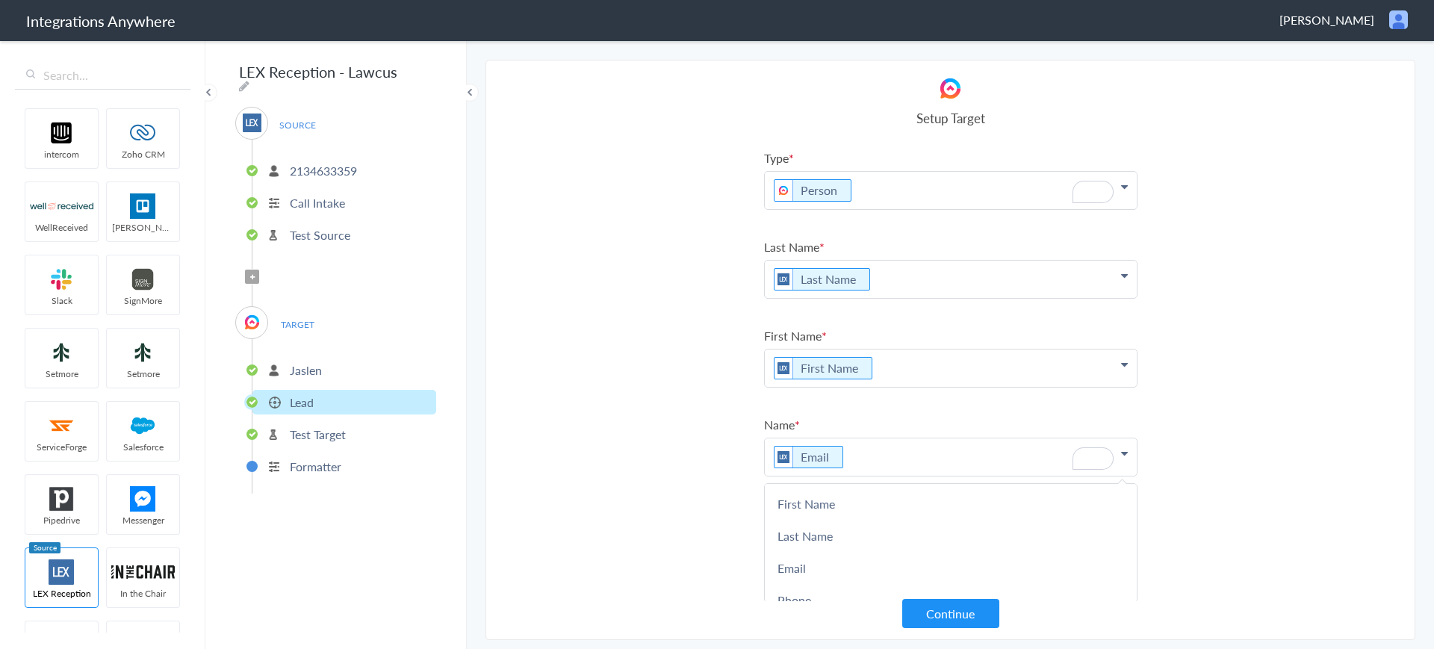
click at [871, 464] on p "Email" at bounding box center [951, 456] width 372 height 37
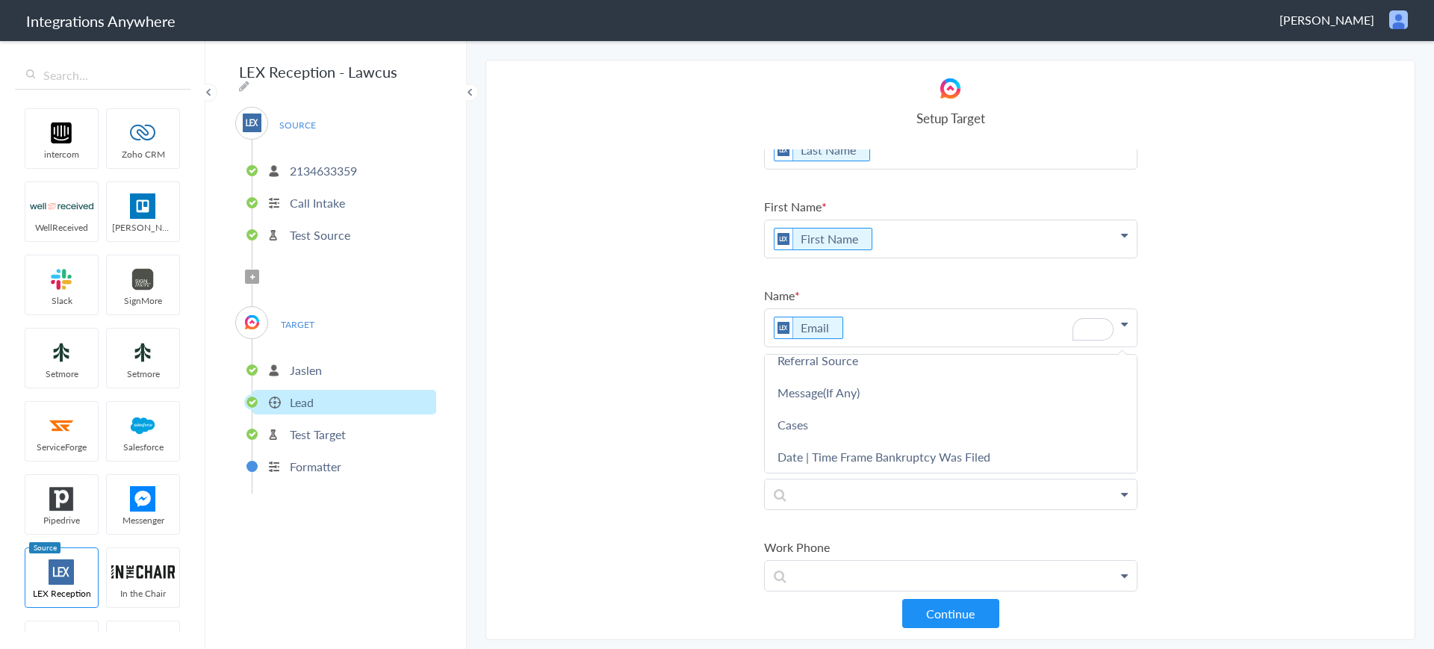
scroll to position [137, 0]
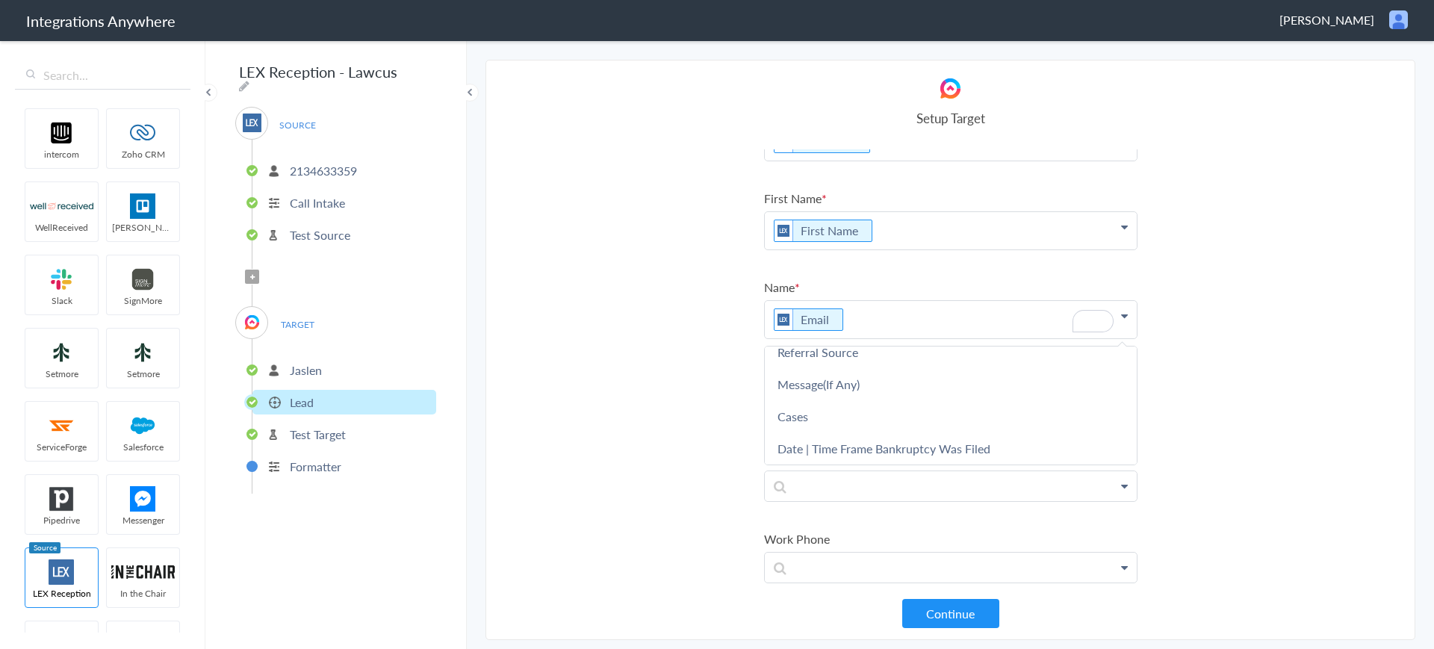
click at [741, 371] on section "Select Account 2134633359 Rename Delete (an hour ago) + connect Continue Setup …" at bounding box center [950, 350] width 930 height 580
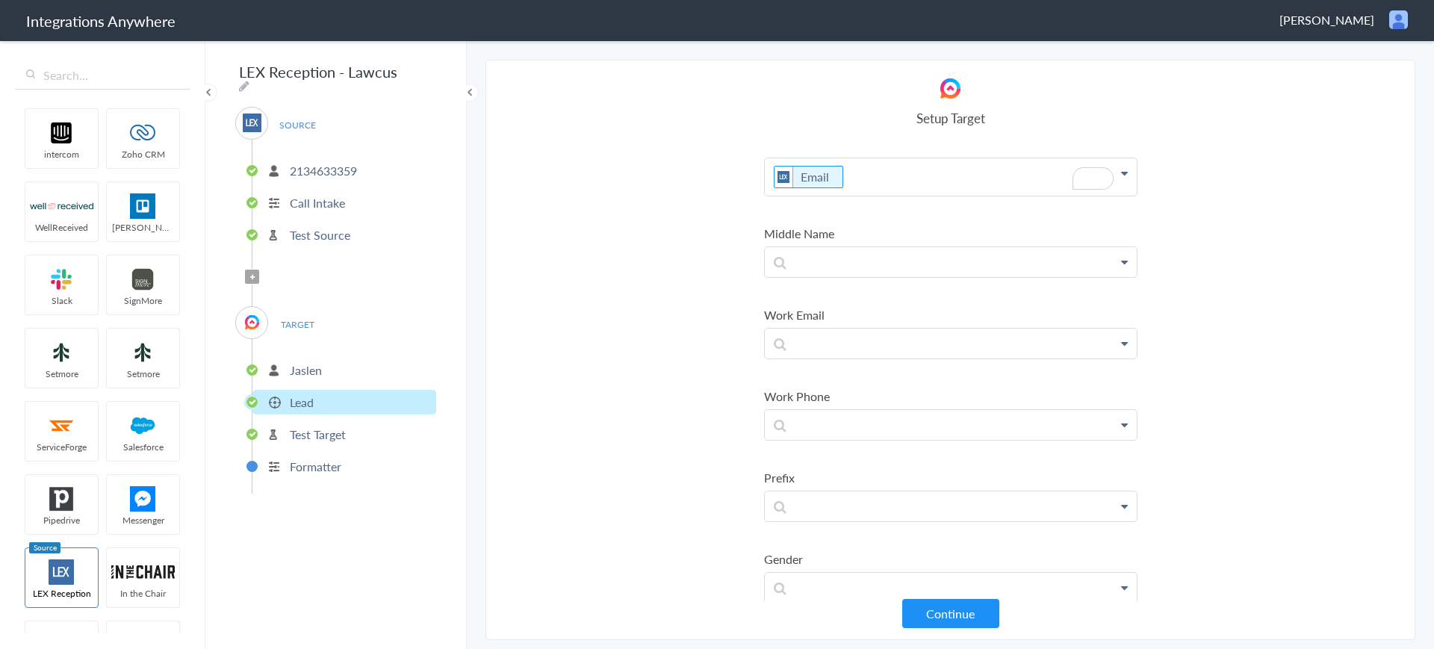
scroll to position [282, 0]
click at [874, 423] on p at bounding box center [951, 423] width 372 height 30
click at [817, 464] on link "Phone" at bounding box center [951, 466] width 372 height 32
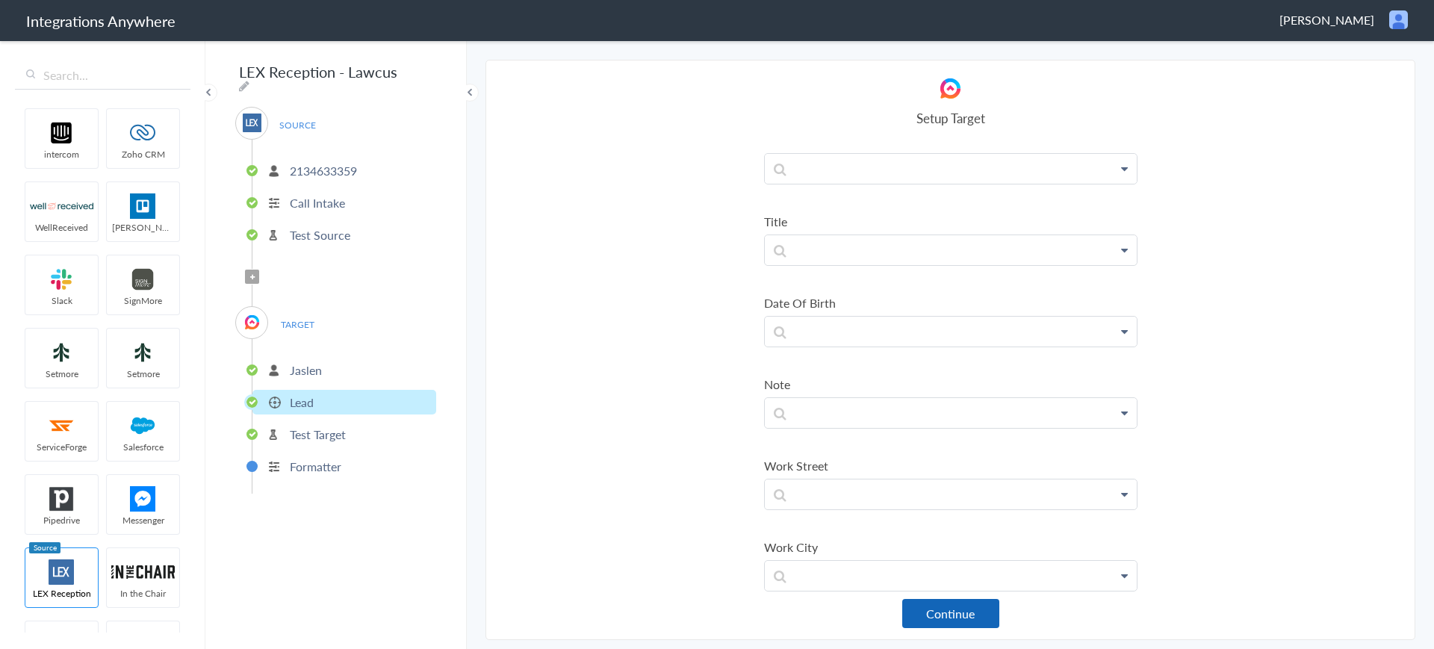
click at [922, 609] on button "Continue" at bounding box center [950, 613] width 97 height 29
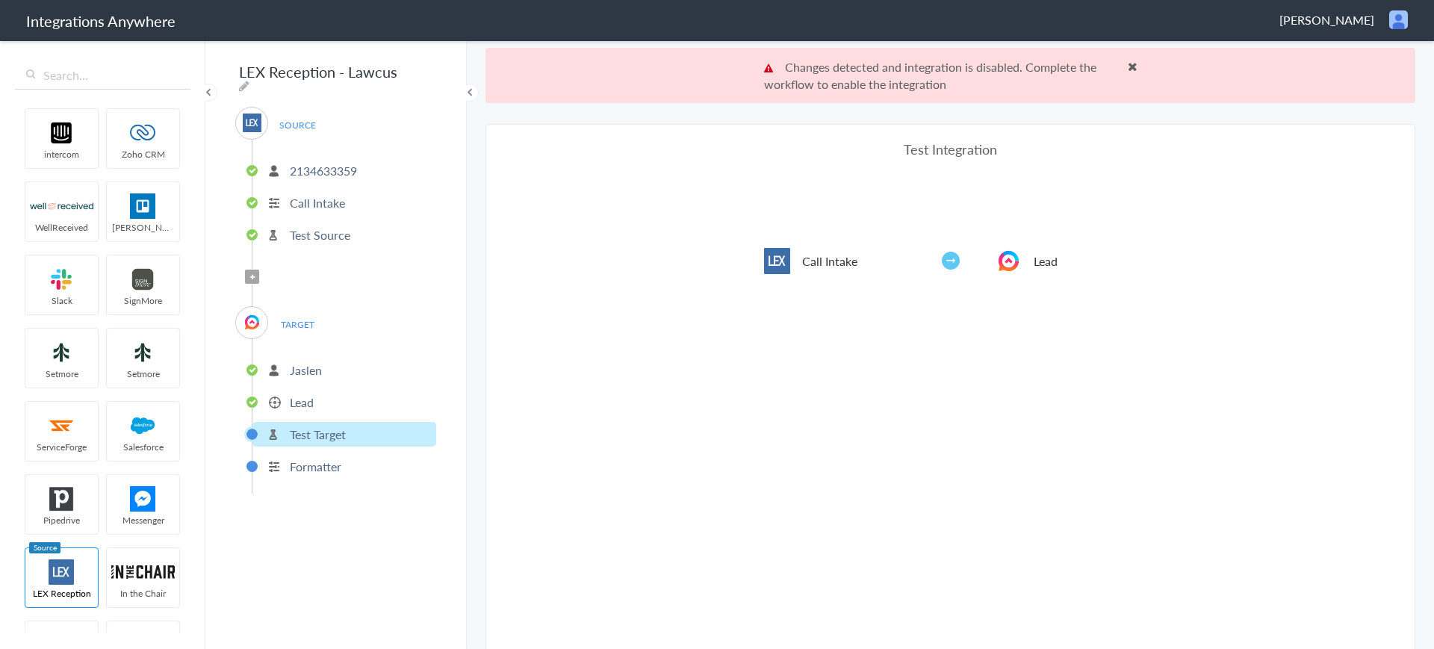
click at [1120, 73] on p "Changes detected and integration is disabled. Complete the workflow to enable t…" at bounding box center [950, 75] width 373 height 34
click at [1128, 64] on span at bounding box center [1133, 66] width 10 height 12
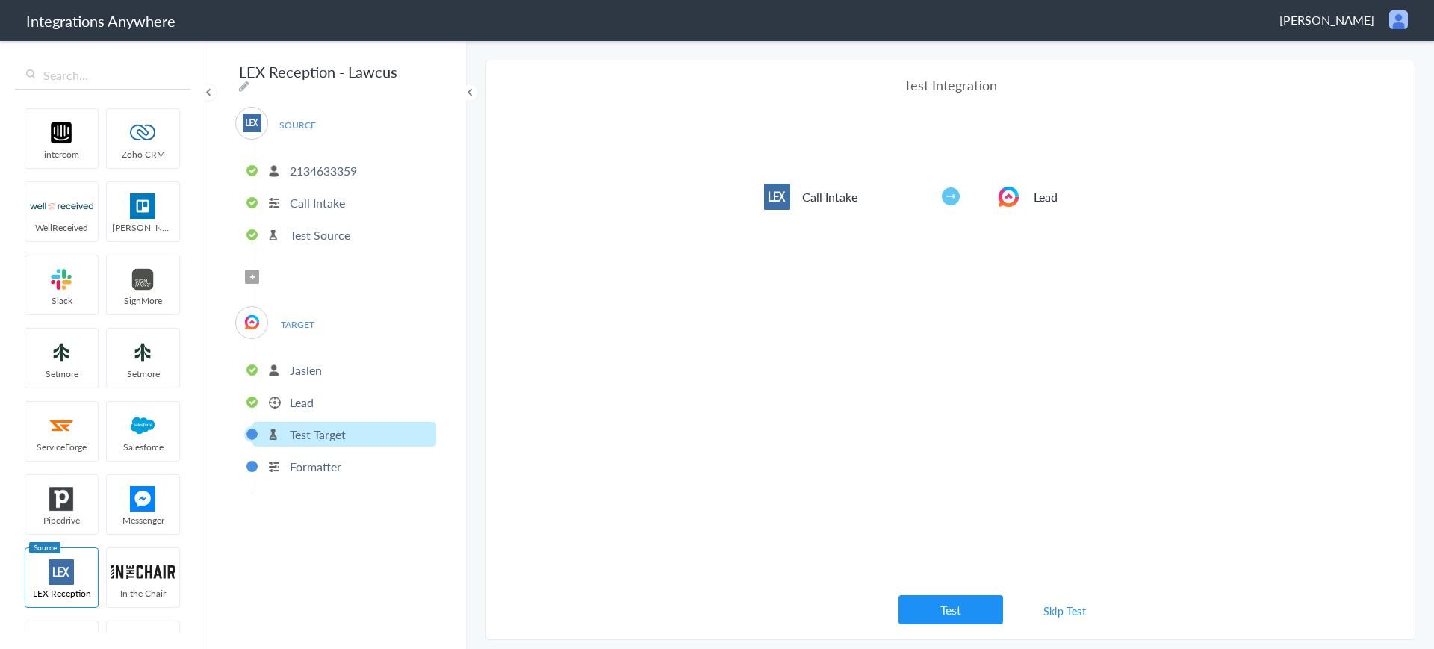
click at [1054, 615] on link "Skip Test" at bounding box center [1064, 610] width 79 height 27
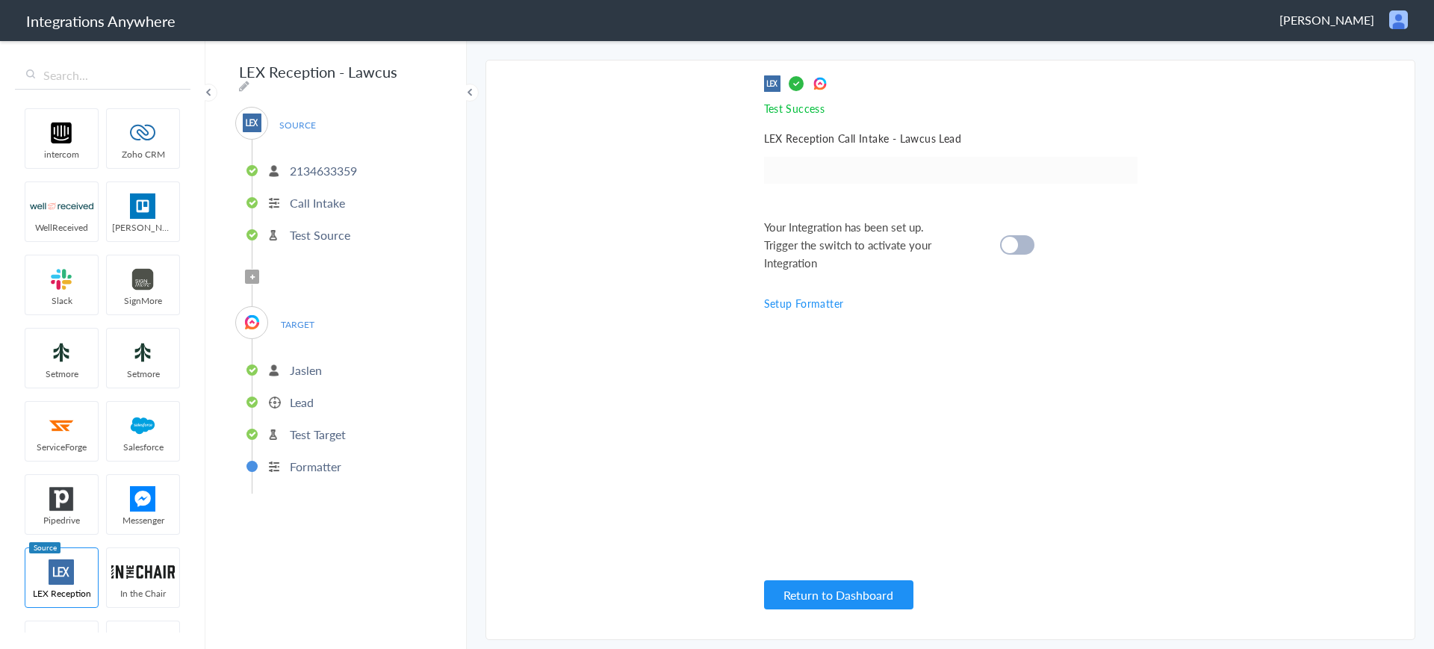
click at [1008, 237] on cite at bounding box center [1009, 245] width 16 height 16
